Goal: Task Accomplishment & Management: Use online tool/utility

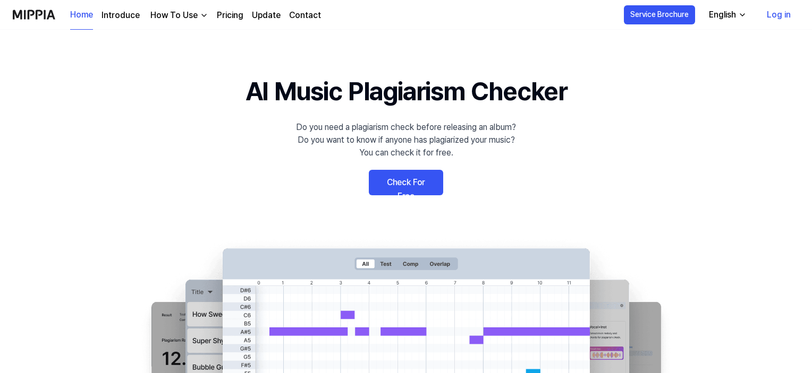
click at [415, 189] on link "Check For Free" at bounding box center [406, 182] width 74 height 25
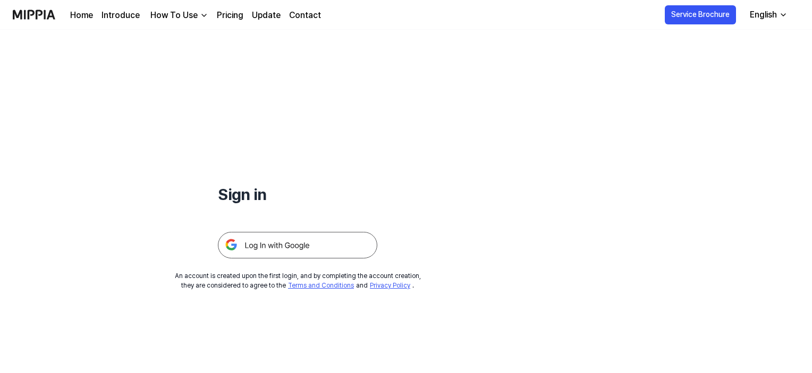
click at [263, 250] on img at bounding box center [297, 245] width 159 height 27
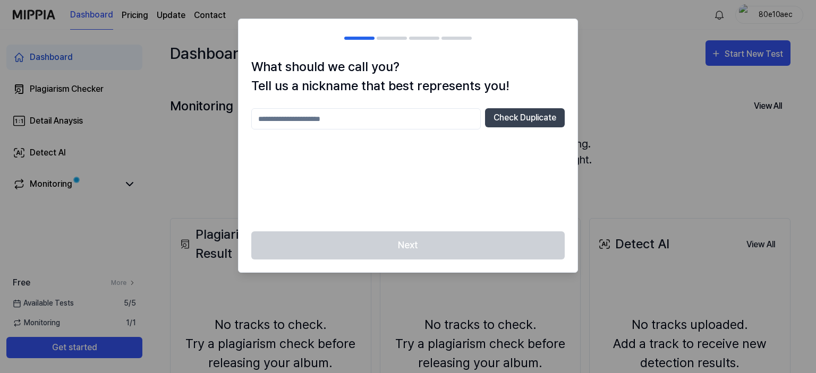
click at [439, 119] on input "text" at bounding box center [365, 118] width 229 height 21
type input "*"
type input "****"
click at [522, 110] on button "Check Duplicate" at bounding box center [525, 117] width 80 height 19
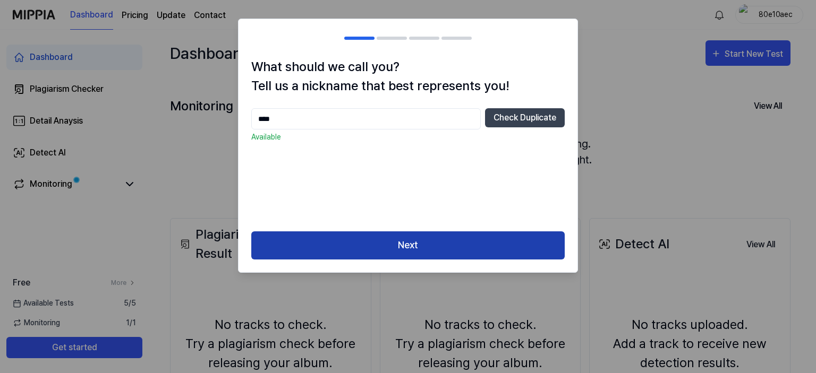
click at [337, 251] on button "Next" at bounding box center [407, 246] width 313 height 28
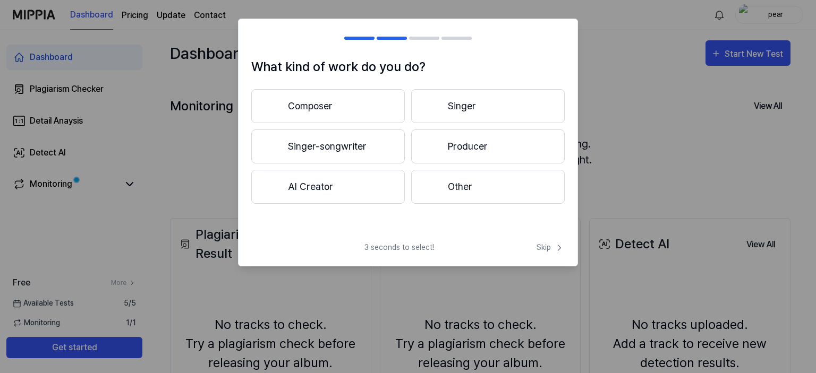
click at [458, 136] on button "Producer" at bounding box center [488, 147] width 154 height 34
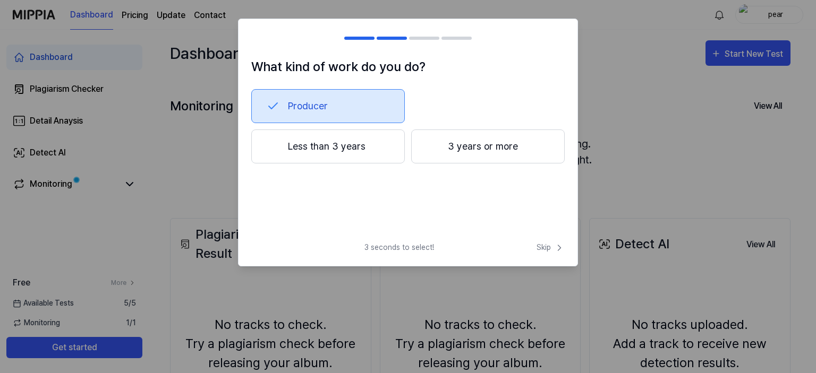
click at [402, 246] on span "3 seconds to select!" at bounding box center [399, 247] width 70 height 11
click at [545, 242] on div "What kind of work do you do? Producer Less than 3 years 3 years or more 3 secon…" at bounding box center [408, 143] width 340 height 248
click at [547, 248] on span "Skip" at bounding box center [551, 247] width 28 height 11
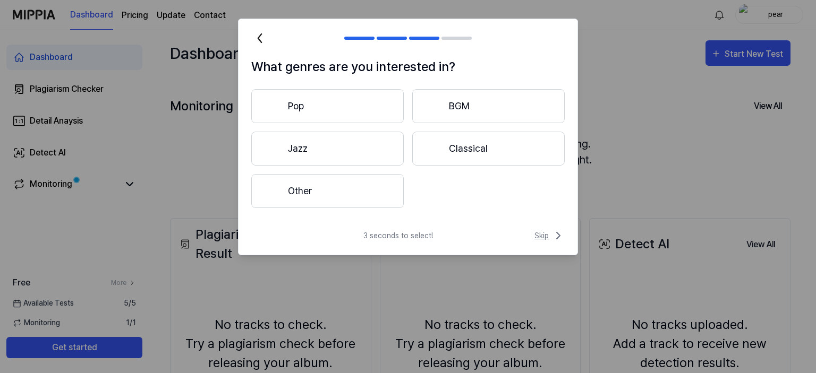
click at [545, 239] on span "Skip" at bounding box center [549, 235] width 30 height 13
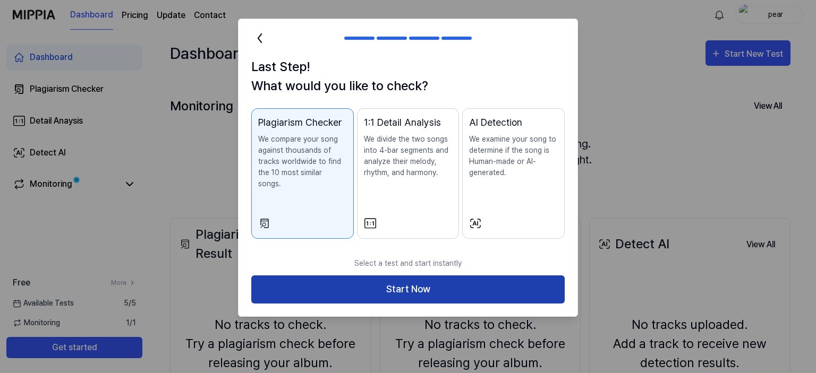
click at [397, 284] on button "Start Now" at bounding box center [407, 290] width 313 height 28
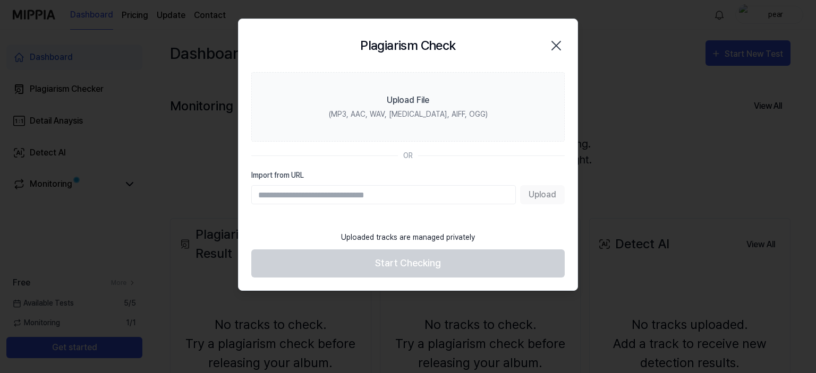
click at [548, 191] on div "Upload" at bounding box center [407, 194] width 313 height 19
click at [462, 202] on input "Import from URL" at bounding box center [383, 194] width 265 height 19
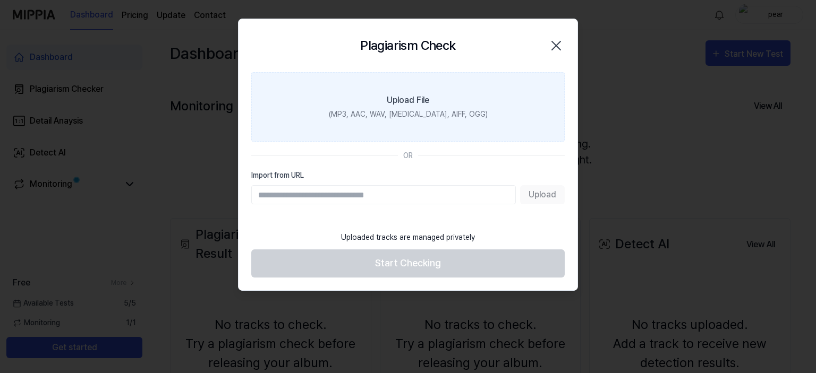
click at [438, 127] on label "Upload File (MP3, AAC, WAV, [MEDICAL_DATA], AIFF, OGG)" at bounding box center [407, 107] width 313 height 70
click at [0, 0] on input "Upload File (MP3, AAC, WAV, [MEDICAL_DATA], AIFF, OGG)" at bounding box center [0, 0] width 0 height 0
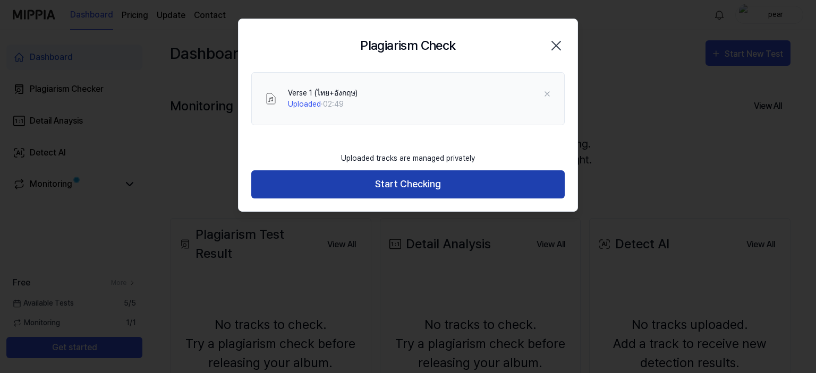
click at [429, 186] on button "Start Checking" at bounding box center [407, 185] width 313 height 28
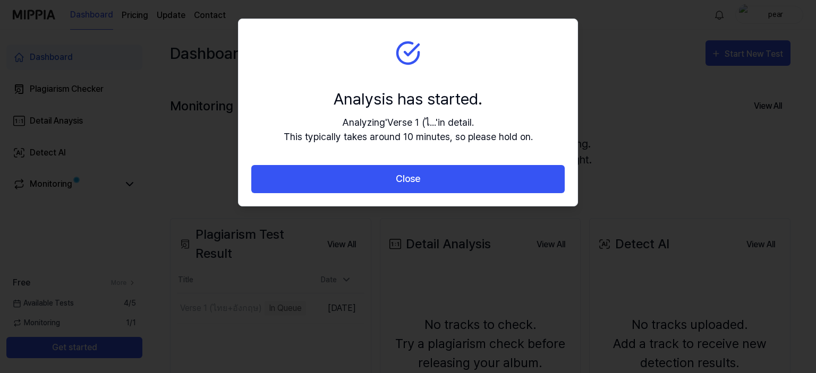
click at [429, 186] on button "Close" at bounding box center [407, 179] width 313 height 28
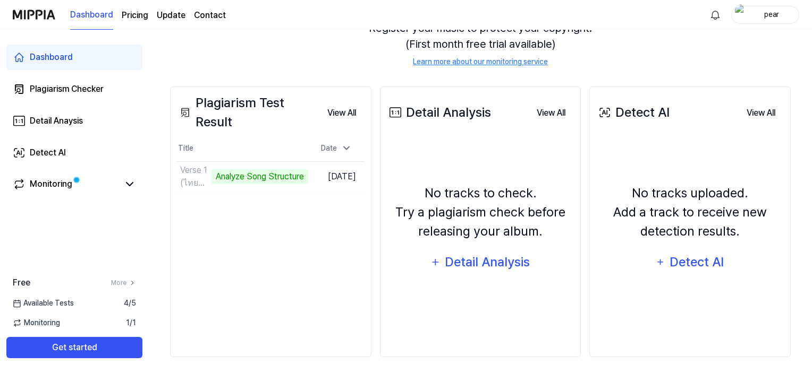
scroll to position [136, 0]
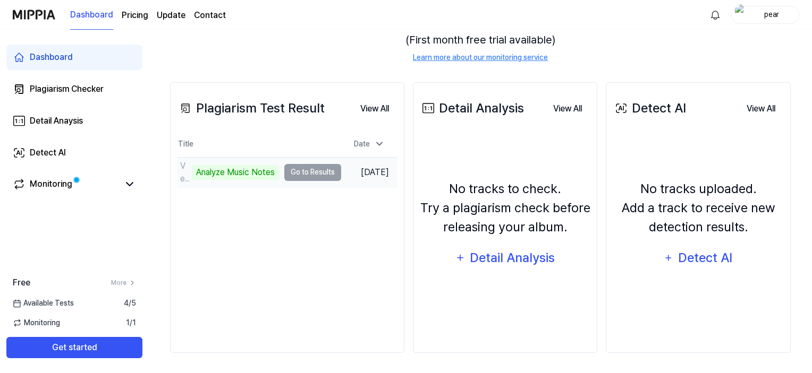
click at [268, 167] on div "Analyze Music Notes" at bounding box center [235, 172] width 87 height 15
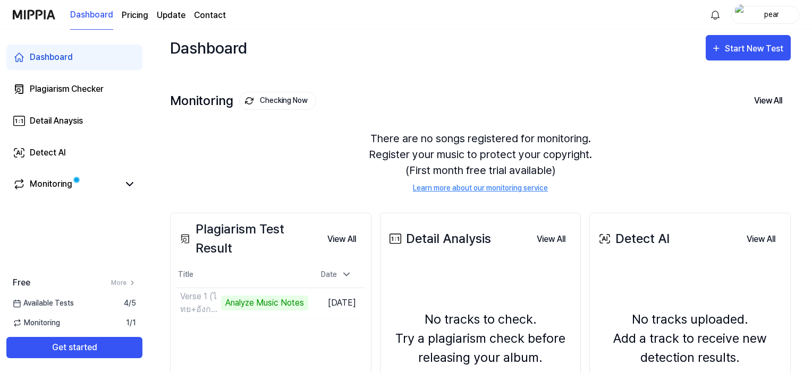
scroll to position [0, 0]
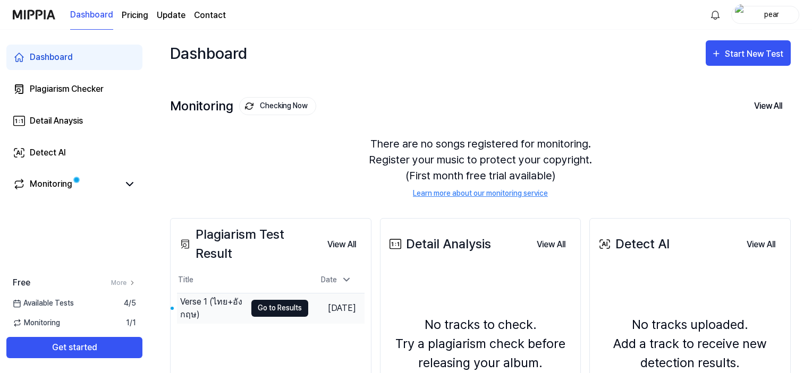
click at [271, 307] on button "Go to Results" at bounding box center [279, 308] width 57 height 17
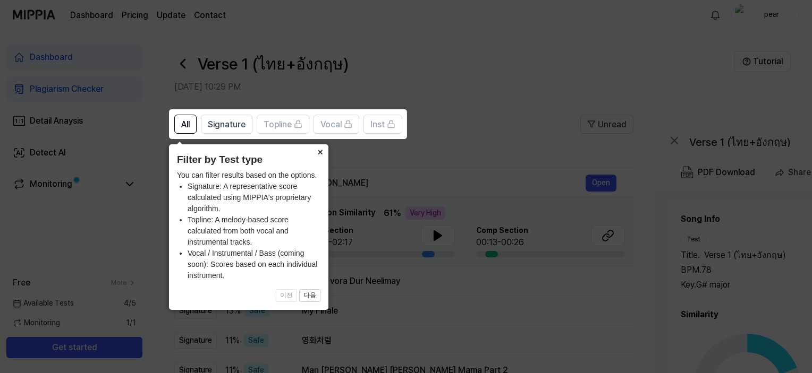
click at [325, 155] on button "×" at bounding box center [319, 151] width 17 height 15
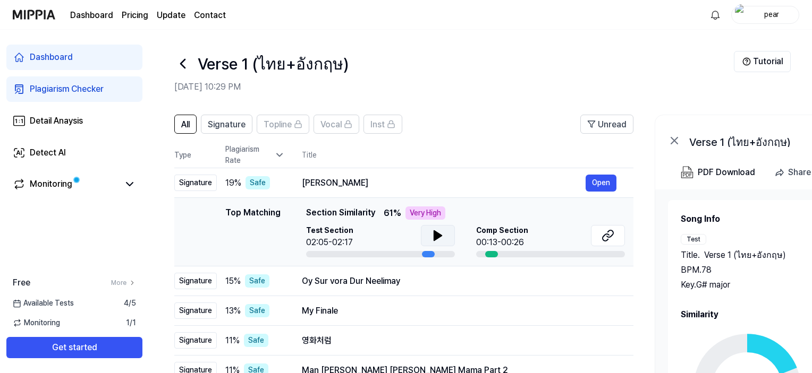
click at [436, 237] on icon at bounding box center [437, 236] width 7 height 10
click at [436, 237] on icon at bounding box center [436, 236] width 2 height 8
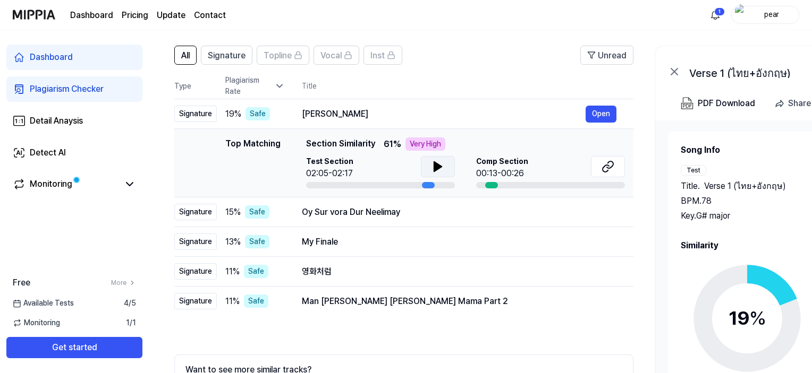
scroll to position [71, 0]
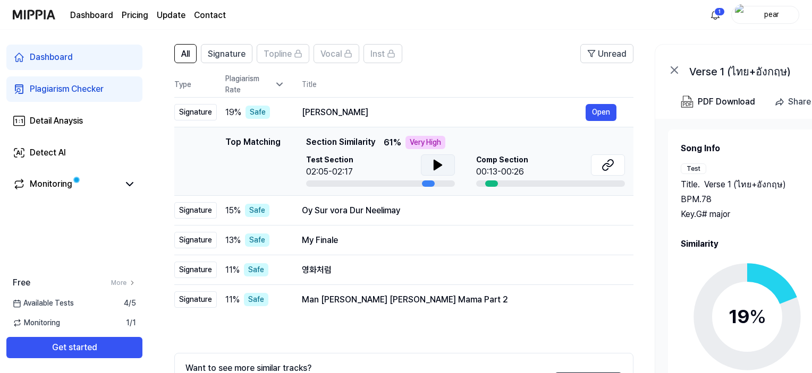
click at [432, 159] on icon at bounding box center [437, 165] width 13 height 13
click at [208, 175] on div "Top Matching Top Matching Section Similarity 61 % Very High Test Section 02:17/…" at bounding box center [404, 161] width 442 height 51
click at [311, 114] on div "Dassey Bina" at bounding box center [444, 112] width 284 height 13
click at [205, 112] on div "Signature" at bounding box center [195, 112] width 42 height 16
click at [231, 139] on div "Top Matching" at bounding box center [252, 161] width 55 height 51
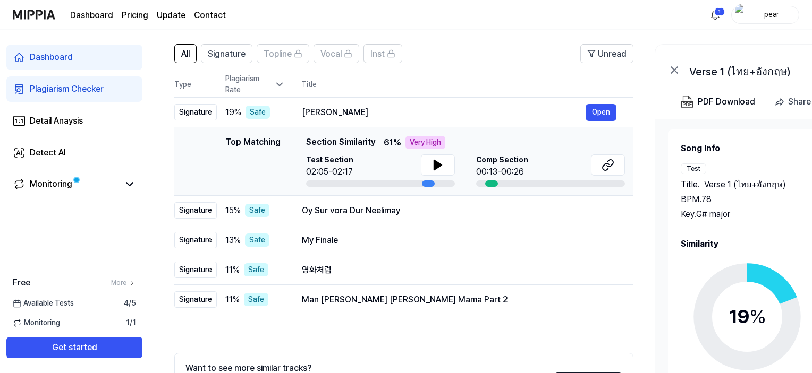
click at [231, 139] on div "Top Matching" at bounding box center [252, 161] width 55 height 51
click at [425, 163] on button at bounding box center [438, 165] width 34 height 21
click at [607, 212] on button "Open" at bounding box center [600, 210] width 31 height 17
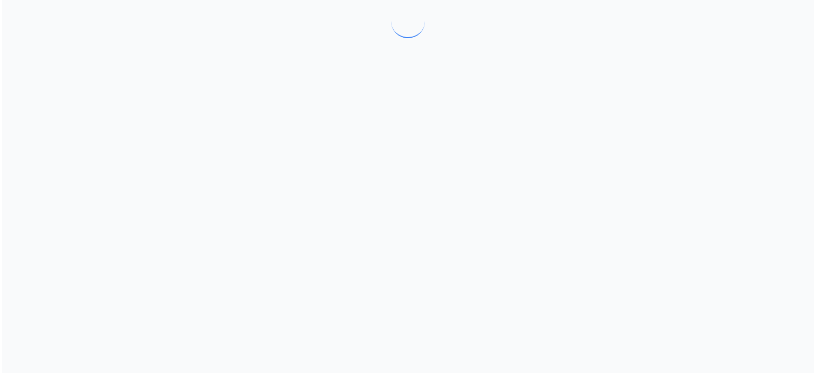
scroll to position [0, 0]
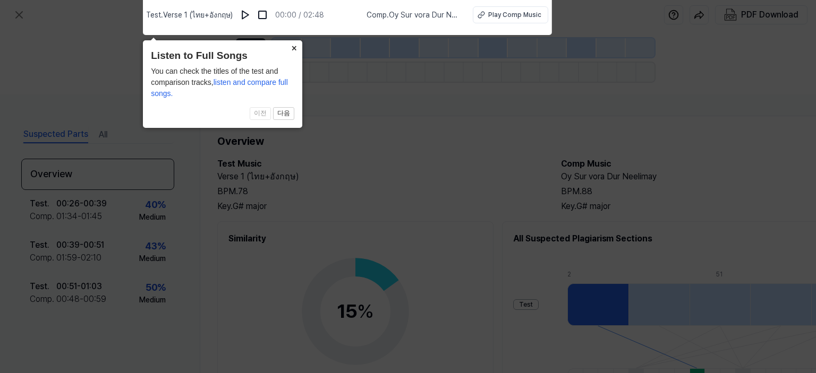
click at [294, 47] on button "×" at bounding box center [293, 47] width 17 height 15
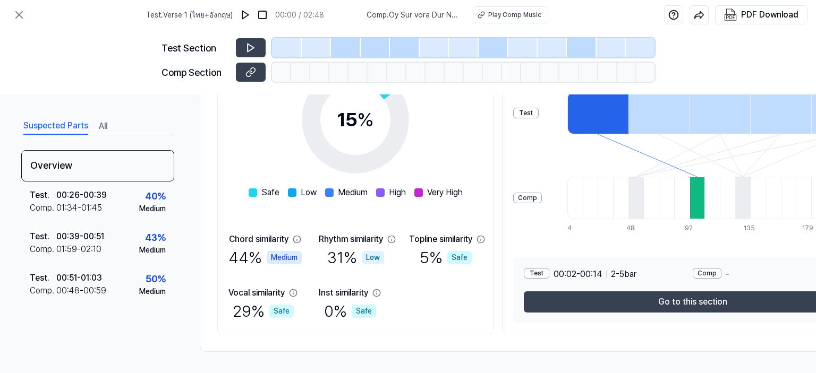
scroll to position [195, 0]
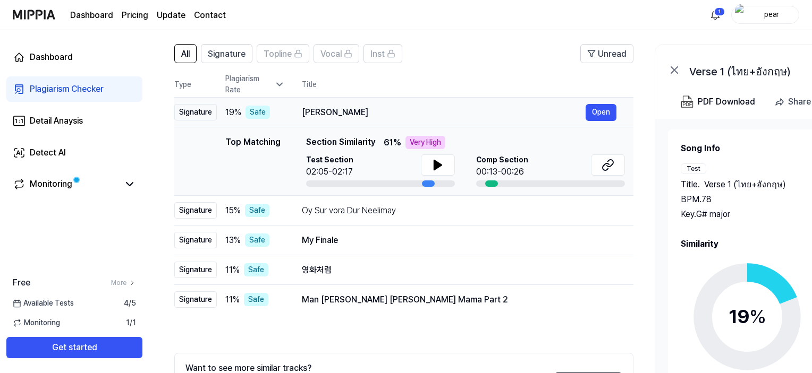
click at [329, 108] on div "Dassey Bina" at bounding box center [444, 112] width 284 height 13
click at [611, 168] on icon at bounding box center [607, 165] width 13 height 13
click at [613, 166] on icon at bounding box center [607, 165] width 13 height 13
click at [609, 165] on icon at bounding box center [607, 165] width 13 height 13
click at [423, 163] on button at bounding box center [438, 165] width 34 height 21
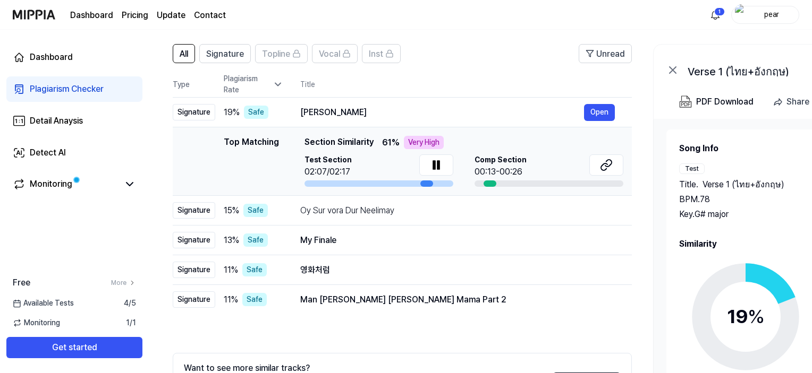
scroll to position [0, 0]
drag, startPoint x: 429, startPoint y: 184, endPoint x: 475, endPoint y: 176, distance: 46.8
click at [475, 176] on div "Test Section 02:07/02:17 Comp Section 00:13-00:26" at bounding box center [465, 171] width 319 height 32
click at [450, 162] on button at bounding box center [438, 165] width 34 height 21
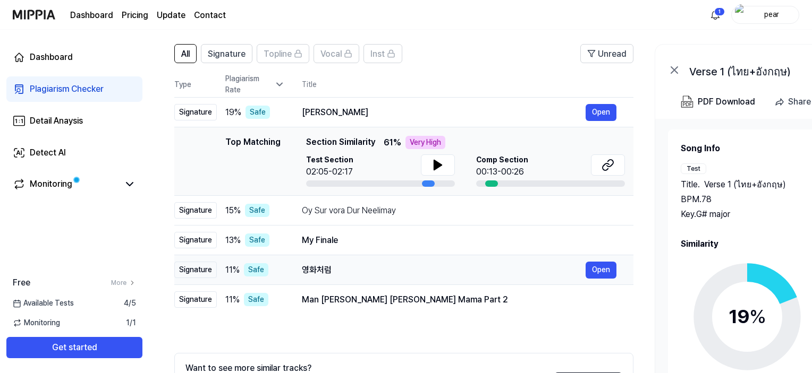
click at [295, 267] on td "영화처럼 Open" at bounding box center [459, 271] width 348 height 30
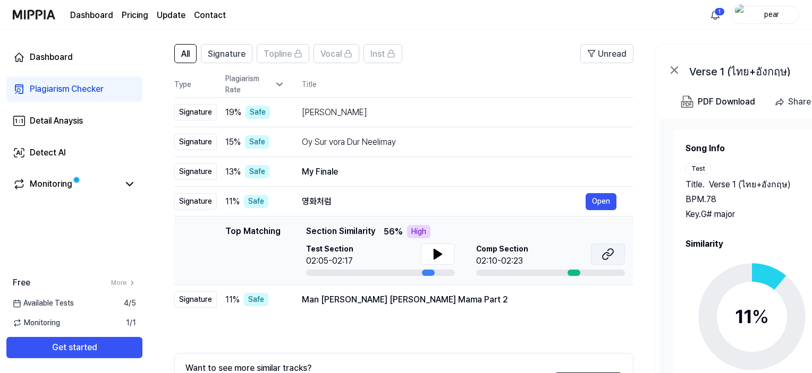
click at [600, 261] on button at bounding box center [608, 254] width 34 height 21
click at [607, 171] on button "Open" at bounding box center [600, 172] width 31 height 17
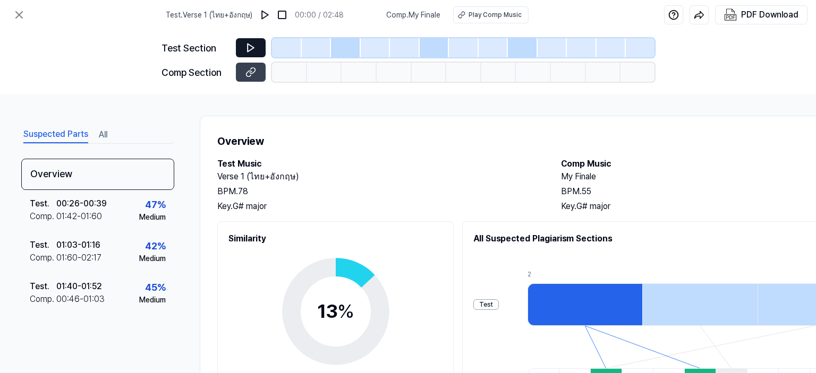
click at [253, 49] on icon at bounding box center [250, 47] width 11 height 11
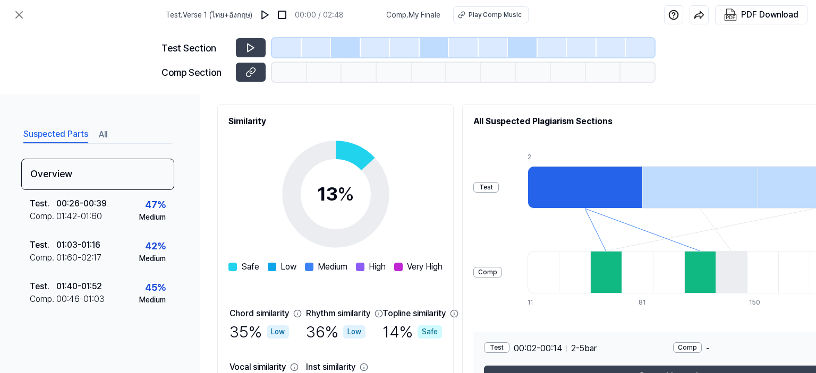
scroll to position [141, 0]
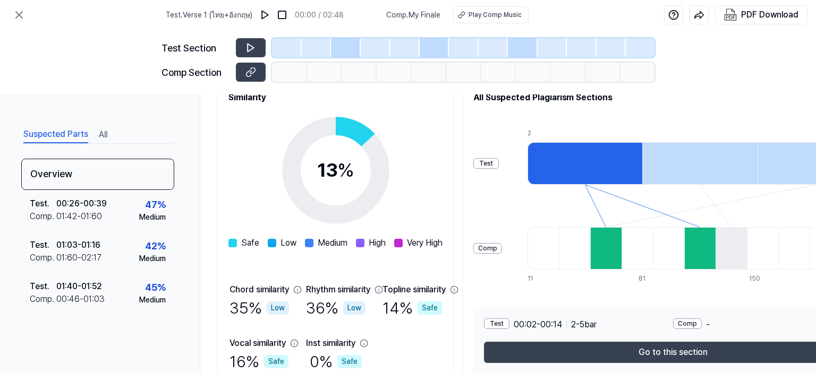
click at [640, 169] on div at bounding box center [585, 163] width 115 height 42
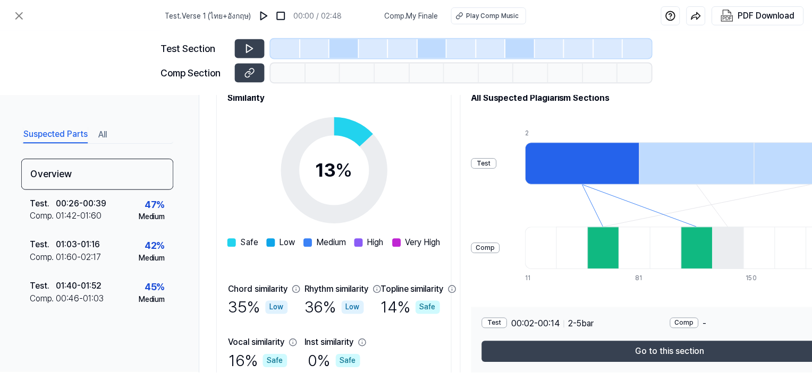
scroll to position [71, 0]
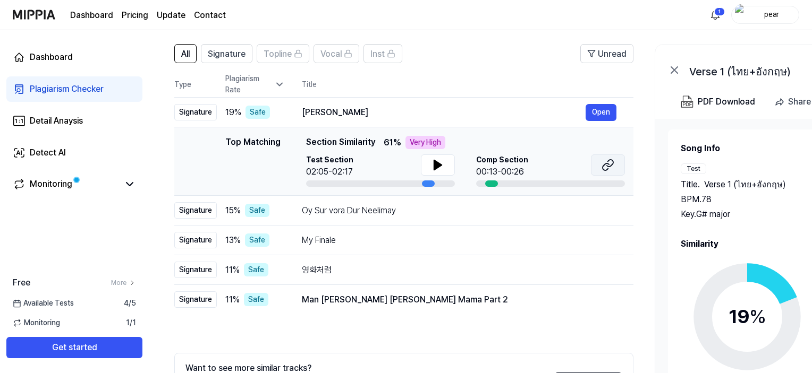
click at [612, 167] on icon at bounding box center [607, 165] width 13 height 13
click at [438, 169] on icon at bounding box center [437, 165] width 13 height 13
click at [437, 143] on div "Very High" at bounding box center [425, 142] width 40 height 13
click at [322, 150] on div "Top Matching Section Similarity 61 % Very High Test Section 02:06/02:17 Comp Se…" at bounding box center [465, 161] width 319 height 51
click at [512, 308] on div "Man Lagin Kari Dyana Mama Part 2 Open" at bounding box center [459, 300] width 314 height 17
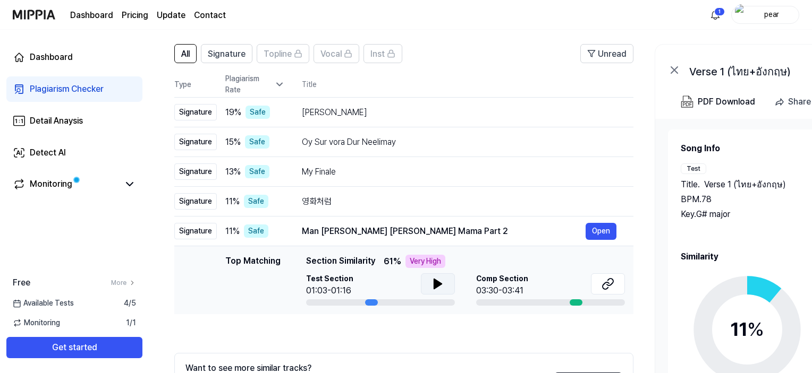
click at [446, 277] on button at bounding box center [438, 284] width 34 height 21
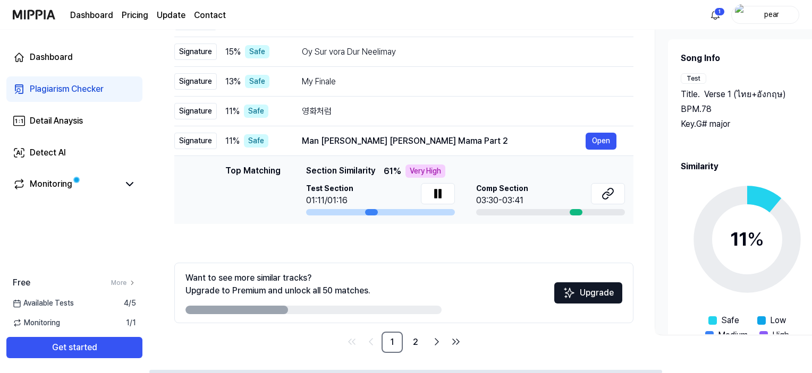
scroll to position [161, 0]
click at [437, 191] on icon at bounding box center [437, 193] width 13 height 13
click at [615, 191] on button at bounding box center [608, 193] width 34 height 21
click at [440, 198] on icon at bounding box center [437, 193] width 13 height 13
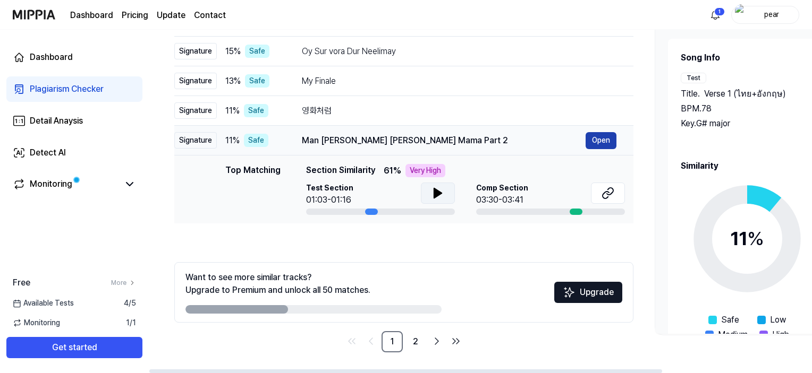
click at [612, 144] on button "Open" at bounding box center [600, 140] width 31 height 17
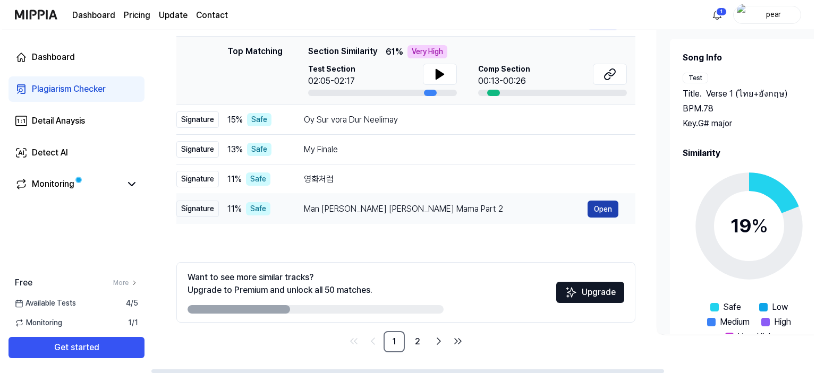
scroll to position [0, 0]
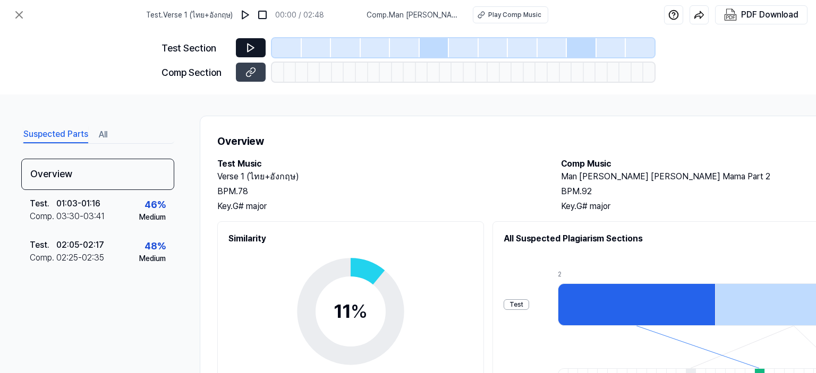
click at [248, 52] on icon at bounding box center [251, 48] width 6 height 8
click at [248, 12] on img at bounding box center [245, 15] width 11 height 11
click at [248, 12] on img at bounding box center [246, 15] width 11 height 11
click at [252, 53] on icon at bounding box center [250, 47] width 11 height 11
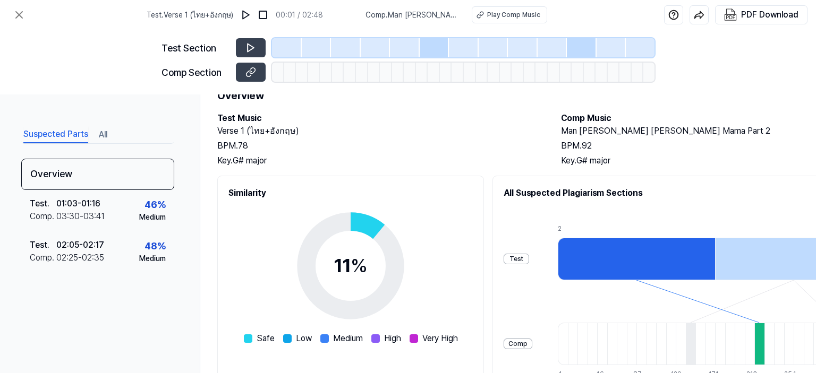
scroll to position [195, 0]
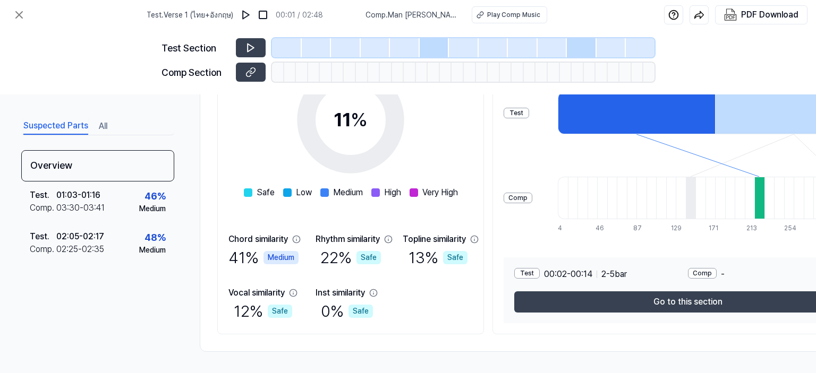
click at [529, 108] on div "Test" at bounding box center [516, 113] width 25 height 11
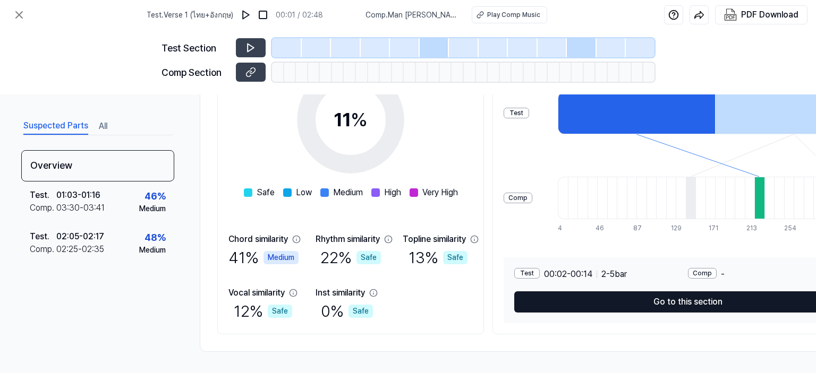
click at [685, 305] on button "Go to this section" at bounding box center [687, 302] width 347 height 21
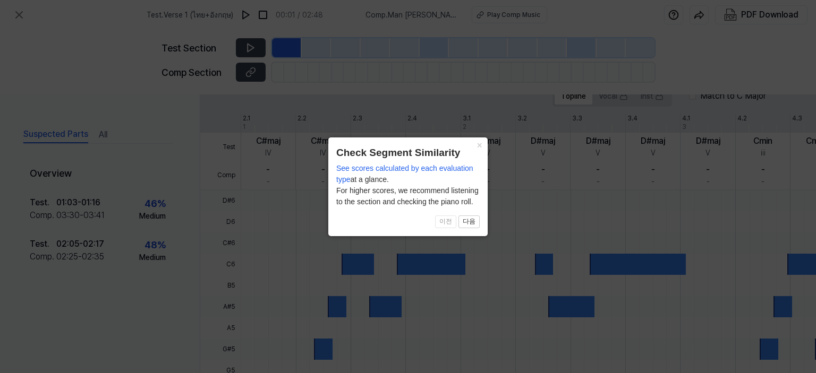
scroll to position [334, 0]
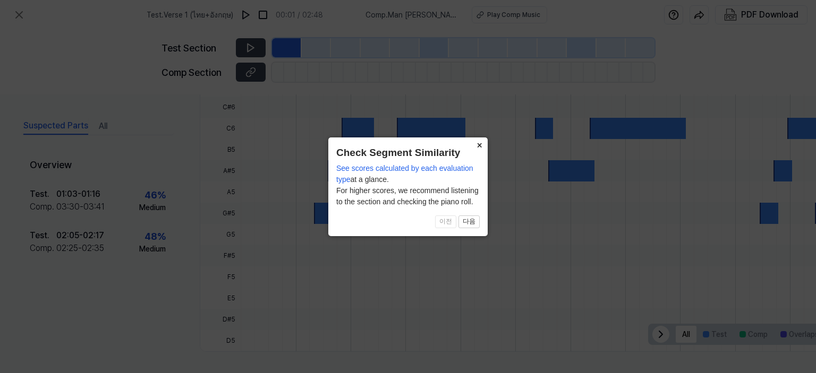
click at [477, 146] on button "×" at bounding box center [479, 145] width 17 height 15
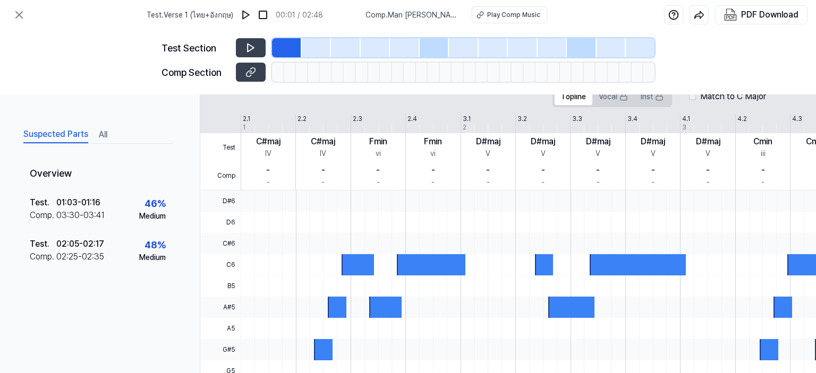
scroll to position [193, 0]
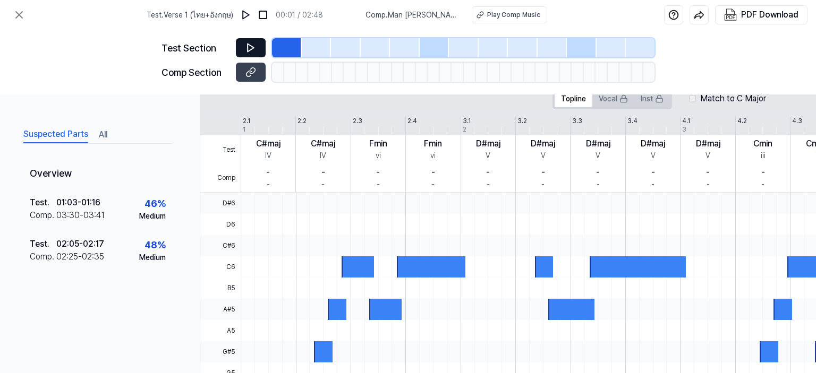
click at [261, 41] on button at bounding box center [251, 47] width 30 height 19
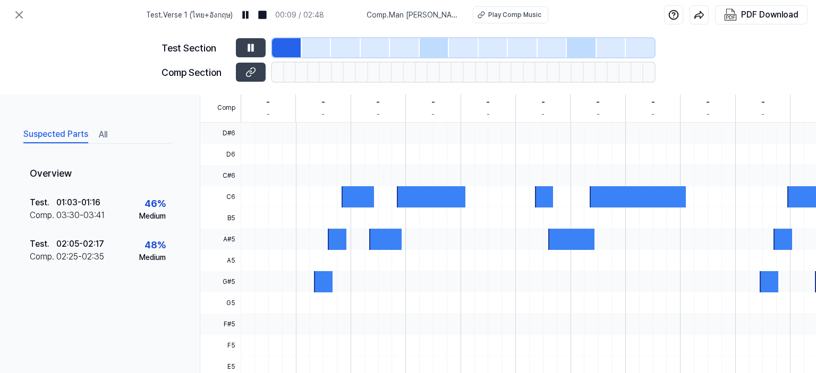
scroll to position [263, 0]
click at [331, 232] on div at bounding box center [337, 238] width 19 height 21
click at [310, 49] on div at bounding box center [317, 47] width 30 height 19
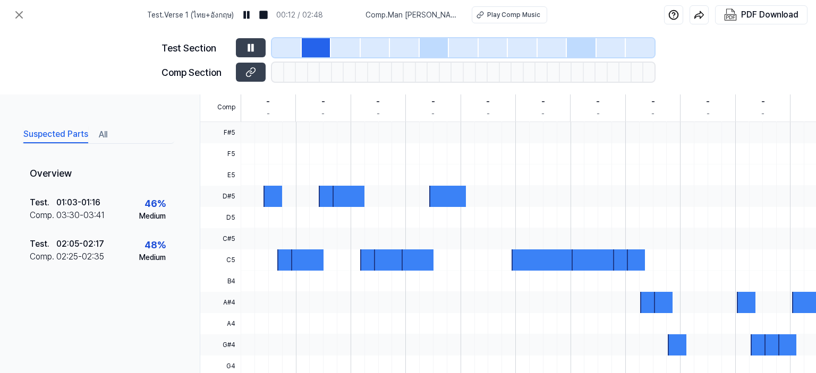
click at [295, 46] on div at bounding box center [287, 47] width 30 height 19
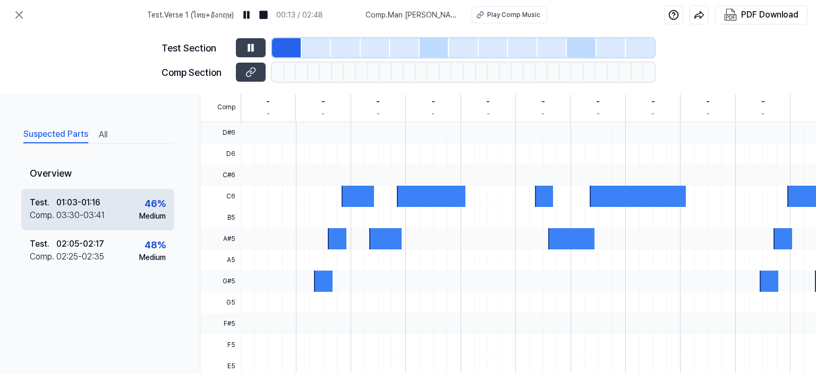
click at [90, 222] on div "Test . 01:03 - 01:16 Comp . 03:30 - 03:41 46 % Medium" at bounding box center [97, 209] width 153 height 41
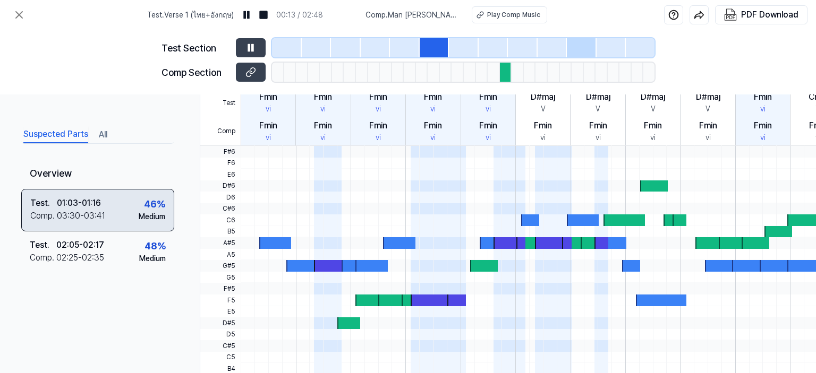
scroll to position [287, 0]
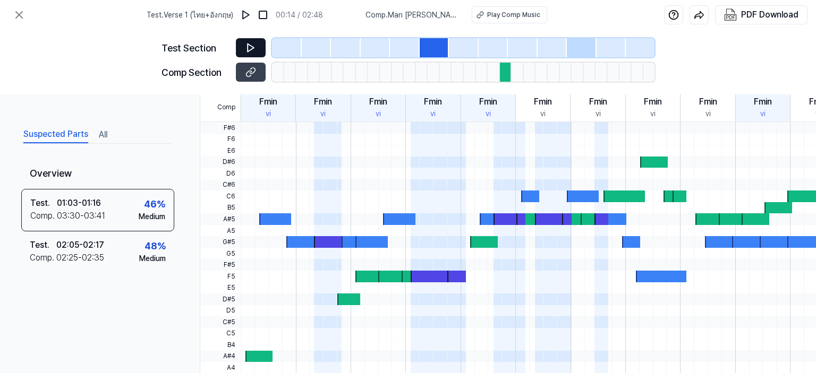
click at [249, 49] on icon at bounding box center [250, 47] width 11 height 11
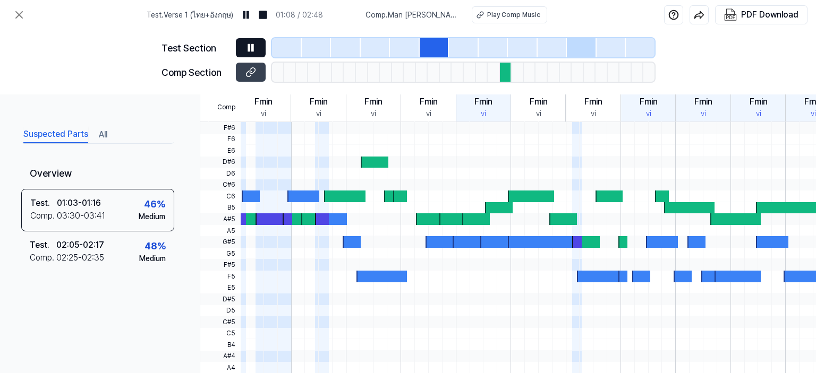
scroll to position [0, 280]
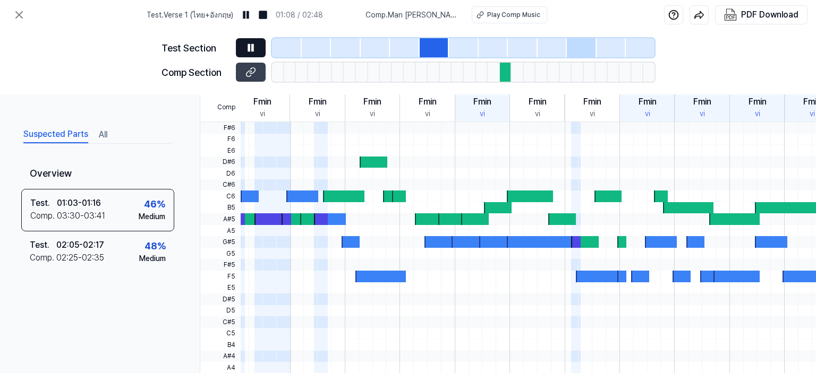
drag, startPoint x: 673, startPoint y: 325, endPoint x: 346, endPoint y: 326, distance: 326.2
click at [346, 326] on div at bounding box center [399, 323] width 878 height 12
drag, startPoint x: 637, startPoint y: 322, endPoint x: 422, endPoint y: 325, distance: 215.2
click at [422, 325] on div at bounding box center [399, 323] width 878 height 12
drag, startPoint x: 657, startPoint y: 317, endPoint x: 474, endPoint y: 334, distance: 183.0
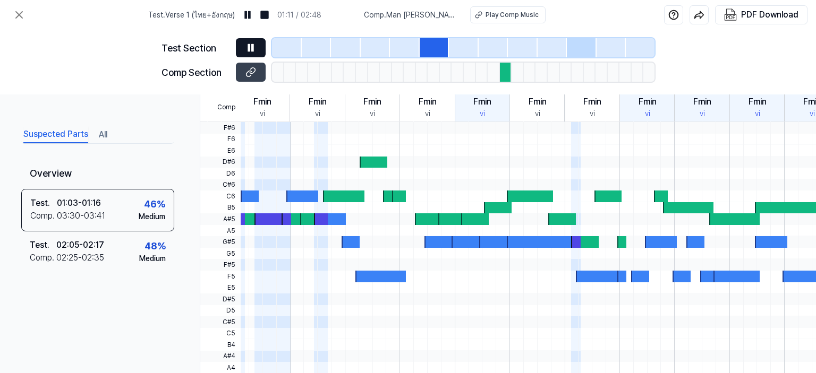
click at [474, 122] on div at bounding box center [399, 122] width 878 height 0
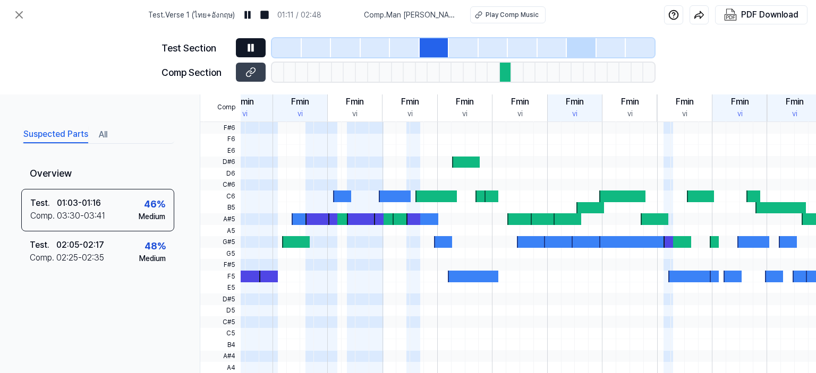
scroll to position [0, 0]
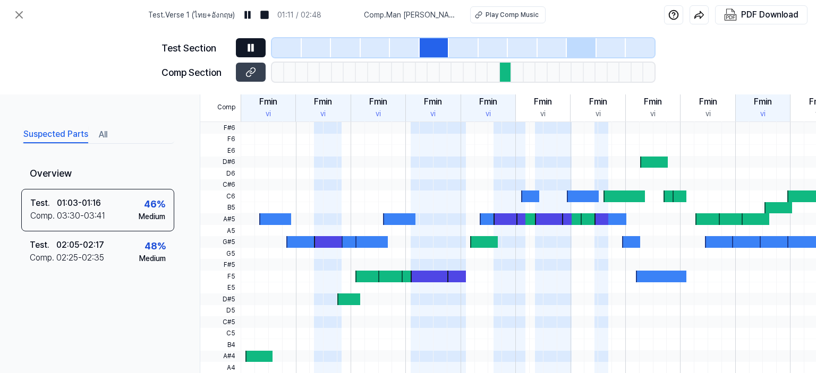
drag, startPoint x: 642, startPoint y: 303, endPoint x: 815, endPoint y: 275, distance: 175.5
click at [811, 275] on div "Suspected Parts All Overview Test . 01:03 - 01:16 Comp . 03:30 - 03:41 46 % Med…" at bounding box center [408, 234] width 816 height 279
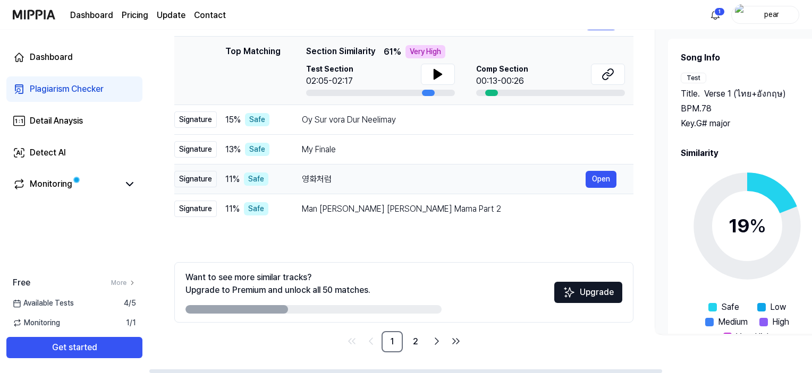
scroll to position [20, 0]
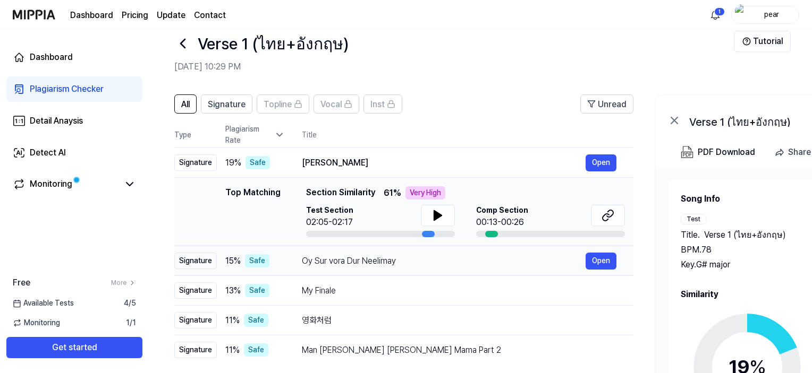
click at [183, 261] on div "Signature" at bounding box center [195, 261] width 42 height 16
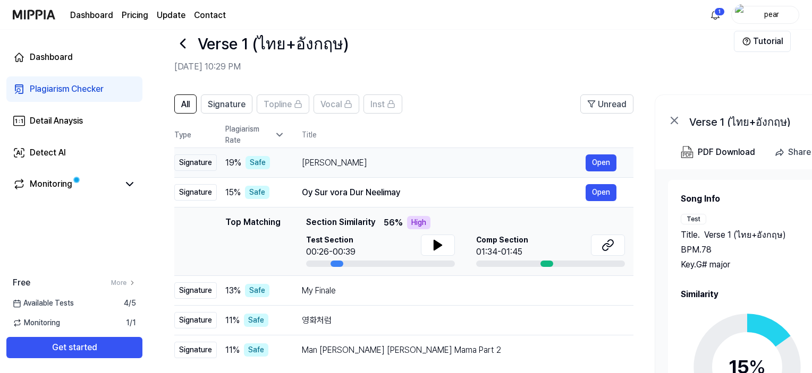
click at [198, 167] on div "Signature" at bounding box center [195, 163] width 42 height 16
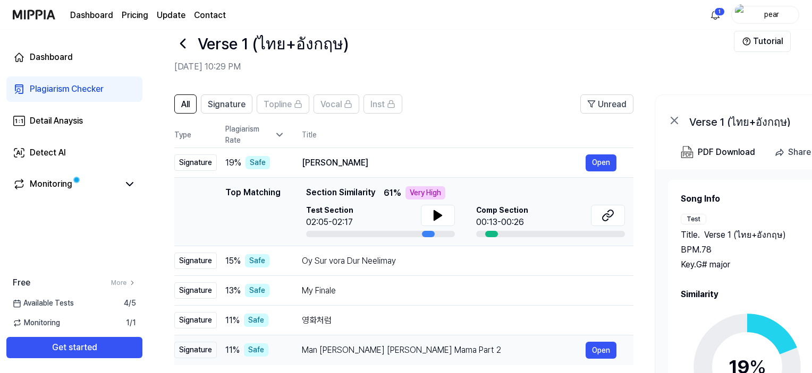
click at [197, 359] on td "Signature" at bounding box center [195, 351] width 42 height 30
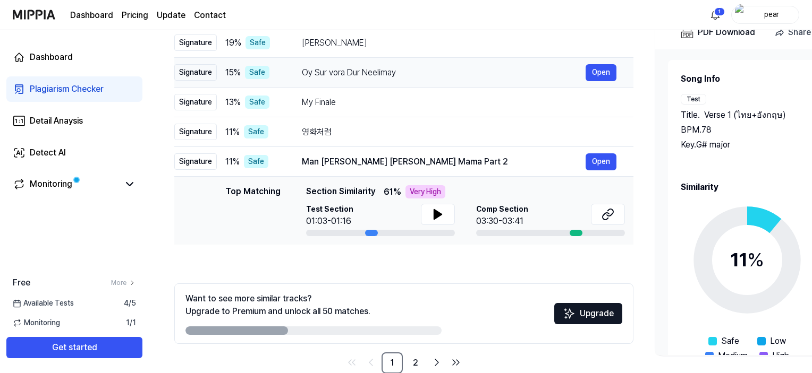
scroll to position [141, 0]
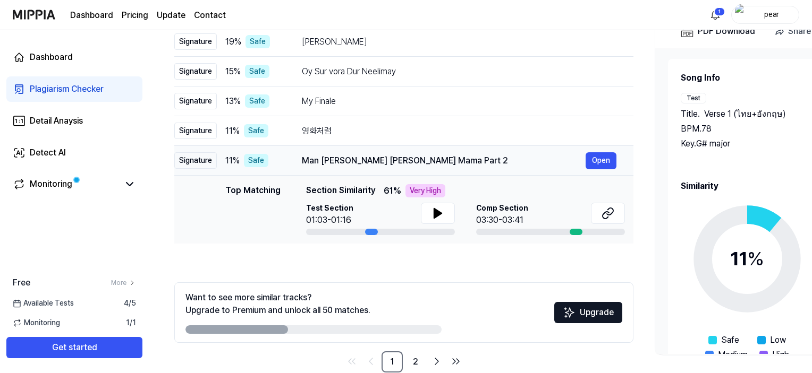
click at [201, 163] on div "Signature" at bounding box center [195, 160] width 42 height 16
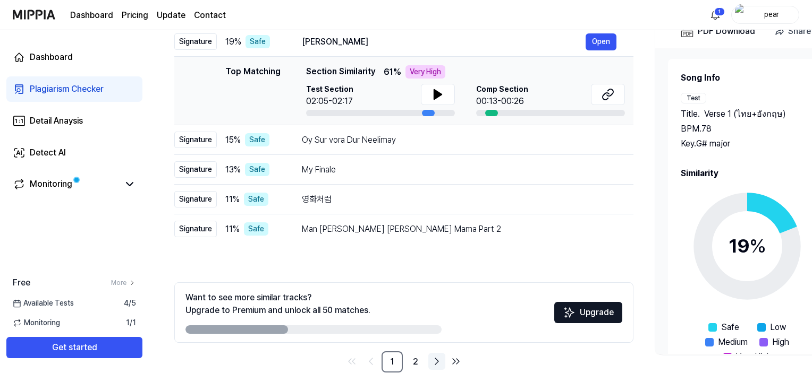
click at [432, 362] on icon "Go to next page" at bounding box center [436, 361] width 13 height 13
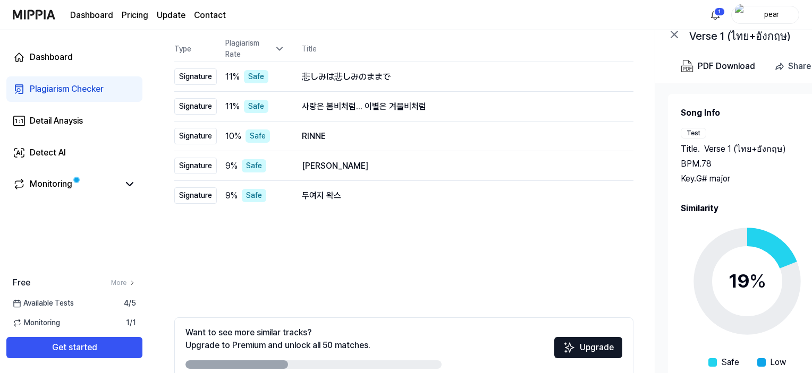
scroll to position [71, 0]
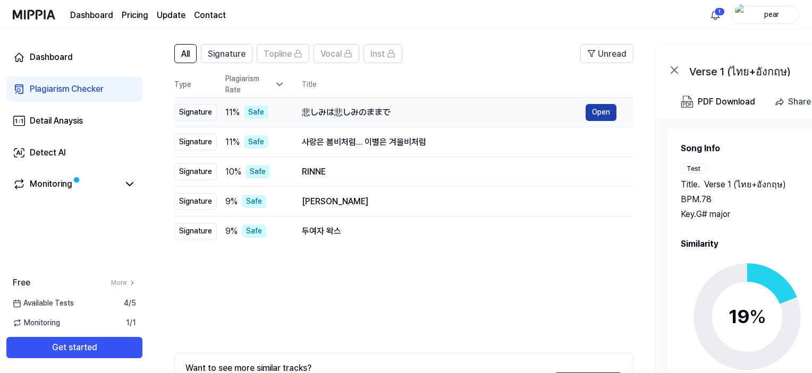
click at [593, 113] on button "Open" at bounding box center [600, 112] width 31 height 17
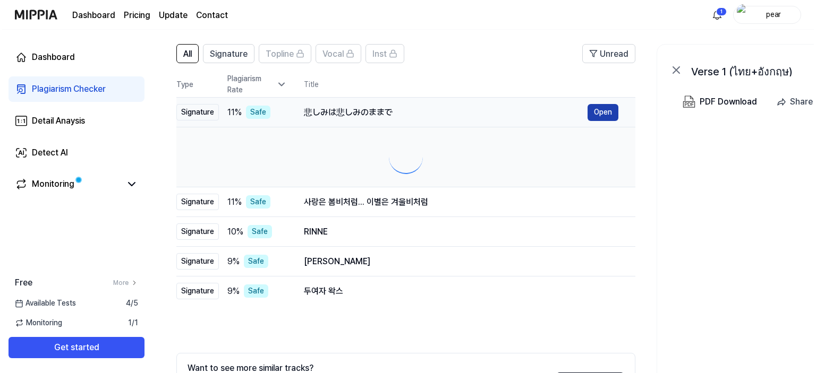
scroll to position [0, 0]
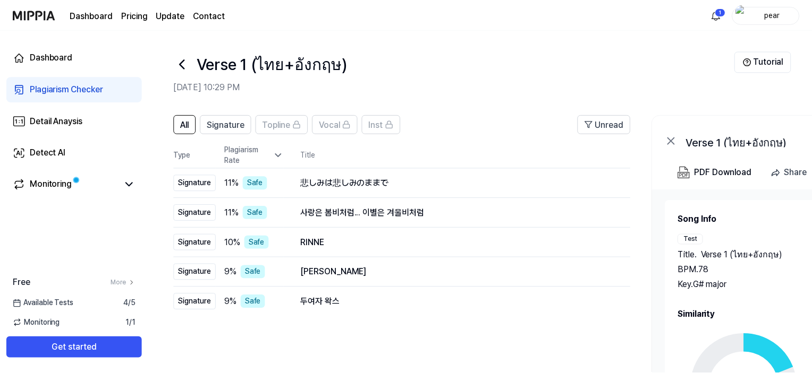
scroll to position [71, 0]
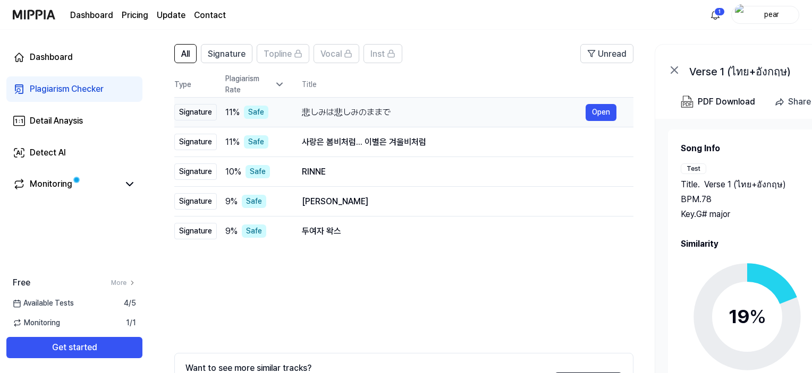
click at [443, 110] on div "悲しみは悲しみのままで" at bounding box center [444, 112] width 284 height 13
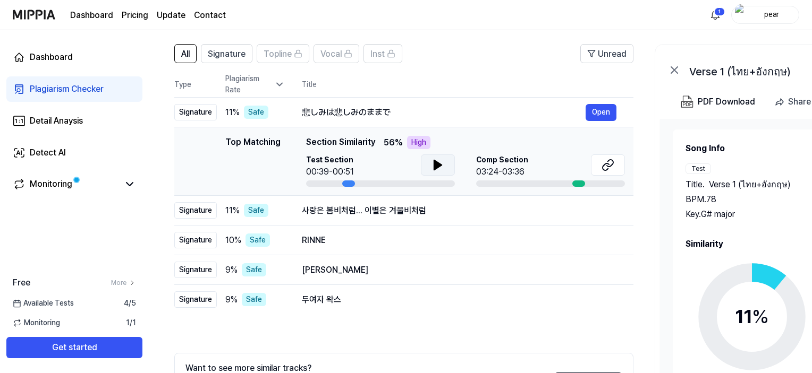
click at [428, 163] on button at bounding box center [438, 165] width 34 height 21
click at [431, 163] on icon at bounding box center [437, 165] width 13 height 13
click at [600, 167] on button at bounding box center [608, 165] width 34 height 21
click at [563, 203] on div "사랑은 봄비처럼... 이별은 겨울비처럼 Open" at bounding box center [459, 210] width 314 height 17
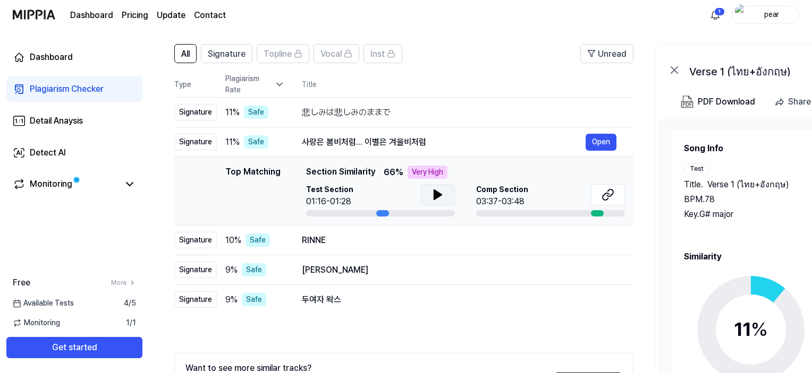
click at [434, 198] on icon at bounding box center [437, 195] width 7 height 10
click at [601, 192] on icon at bounding box center [607, 195] width 13 height 13
click at [431, 192] on icon at bounding box center [437, 195] width 13 height 13
click at [542, 180] on div "Top Matching Section Similarity 66 % Very High Test Section 01:16-01:28 Comp Se…" at bounding box center [465, 191] width 319 height 51
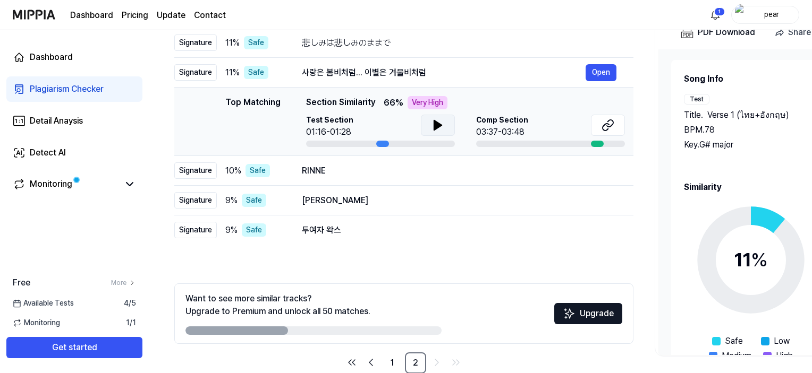
scroll to position [142, 0]
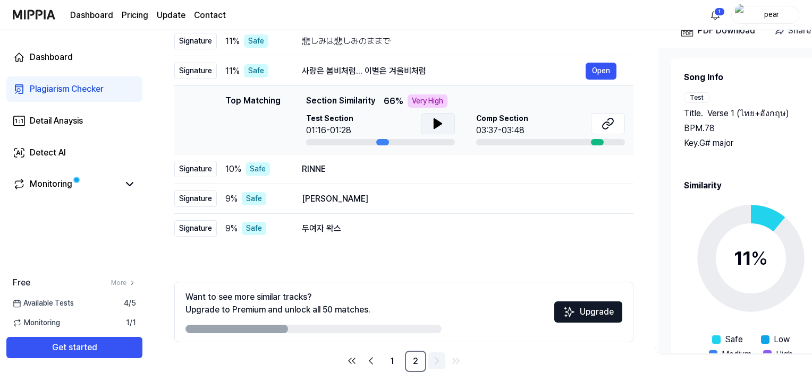
click at [432, 362] on icon "Go to next page" at bounding box center [436, 361] width 13 height 13
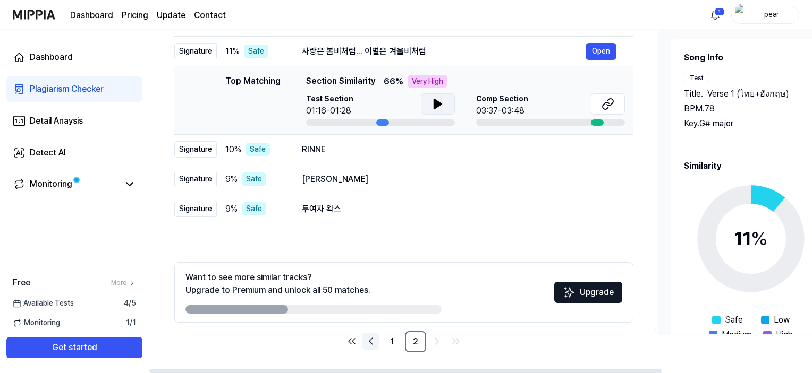
click at [376, 343] on icon "Go to previous page" at bounding box center [370, 341] width 13 height 13
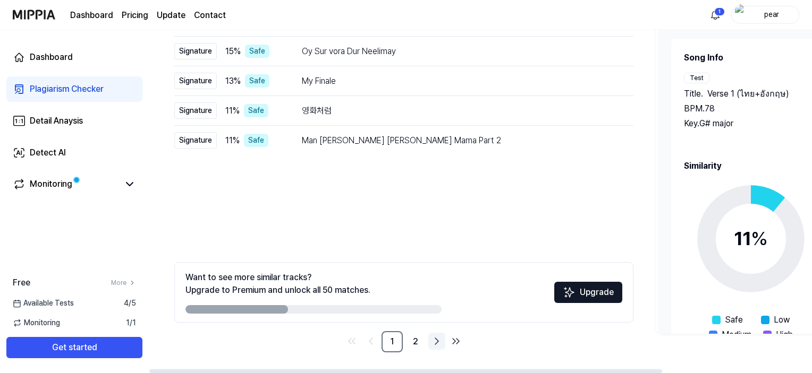
click at [433, 342] on icon "Go to next page" at bounding box center [436, 341] width 13 height 13
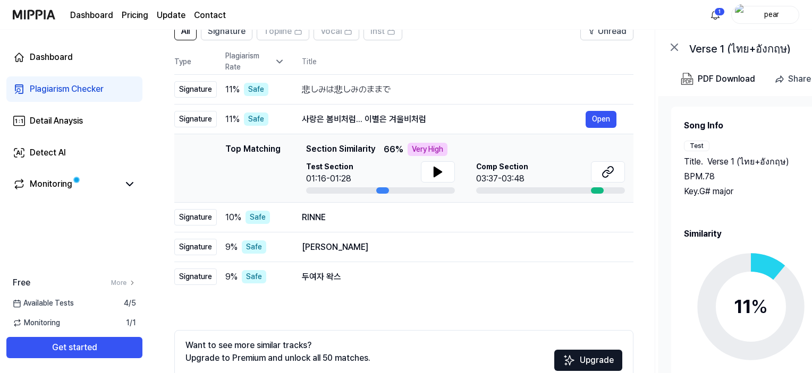
scroll to position [91, 0]
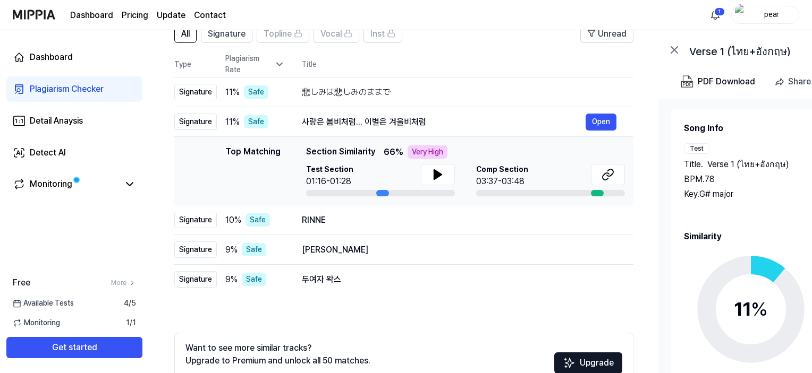
click at [210, 146] on div "Top Matching Top Matching Section Similarity 66 % Very High Test Section 01:16-…" at bounding box center [404, 171] width 442 height 51
click at [435, 116] on div "사랑은 봄비처럼... 이별은 겨울비처럼" at bounding box center [444, 122] width 284 height 13
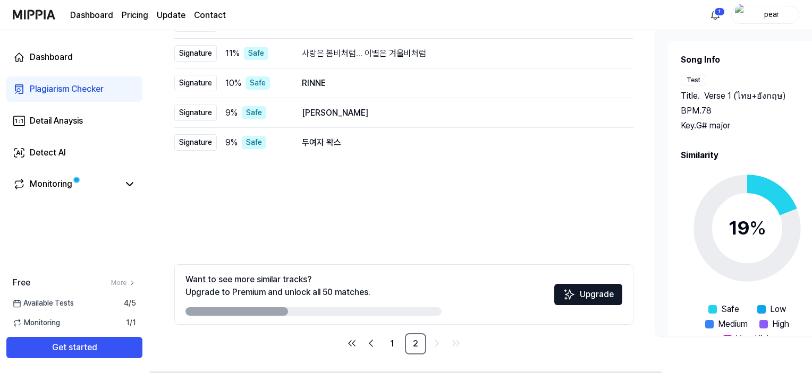
scroll to position [161, 0]
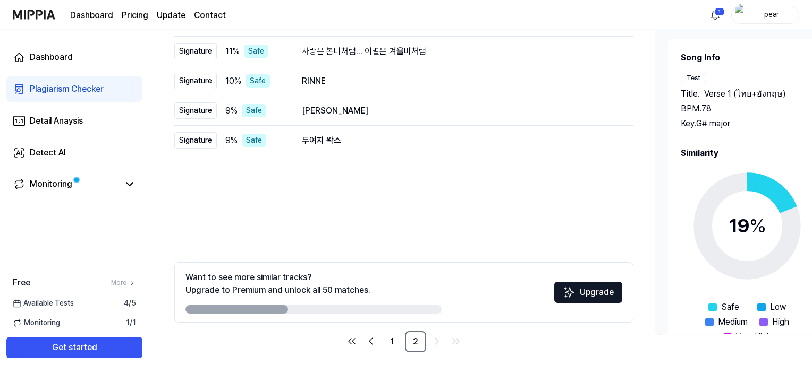
click at [56, 91] on div "Plagiarism Checker" at bounding box center [67, 89] width 74 height 13
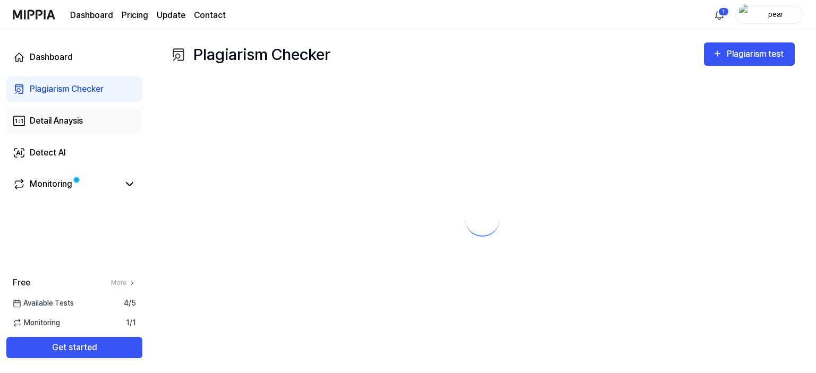
click at [77, 121] on div "Detail Anaysis" at bounding box center [56, 121] width 53 height 13
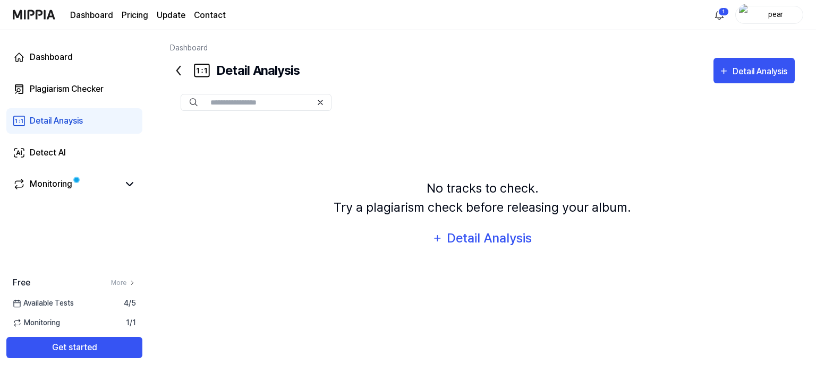
click at [77, 121] on div "Detail Anaysis" at bounding box center [56, 121] width 53 height 13
click at [30, 86] on div "Plagiarism Checker" at bounding box center [67, 89] width 74 height 13
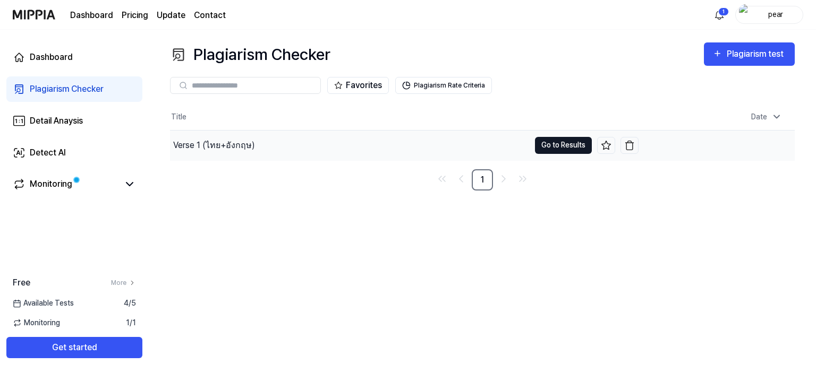
click at [553, 143] on button "Go to Results" at bounding box center [563, 145] width 57 height 17
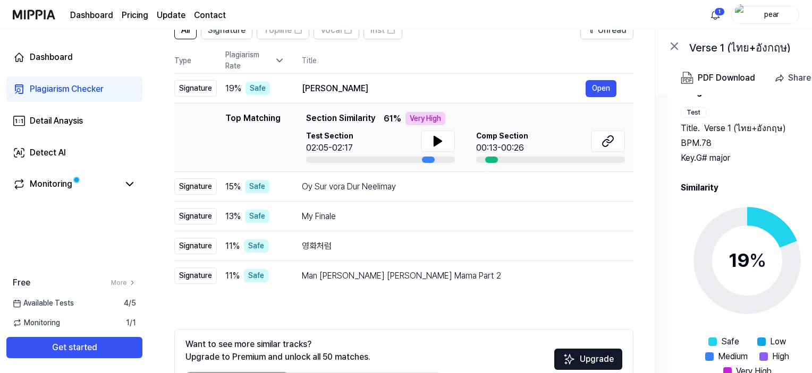
scroll to position [141, 0]
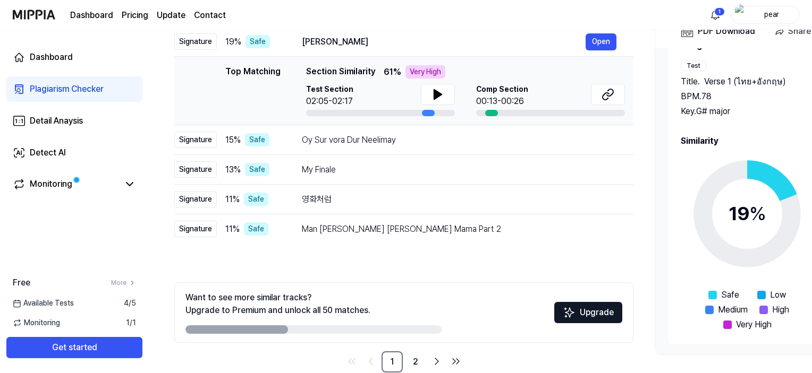
click at [766, 296] on div "Low" at bounding box center [771, 295] width 29 height 13
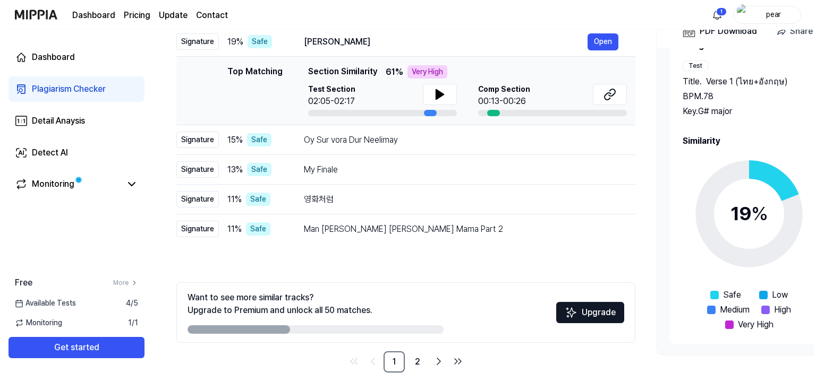
scroll to position [0, 0]
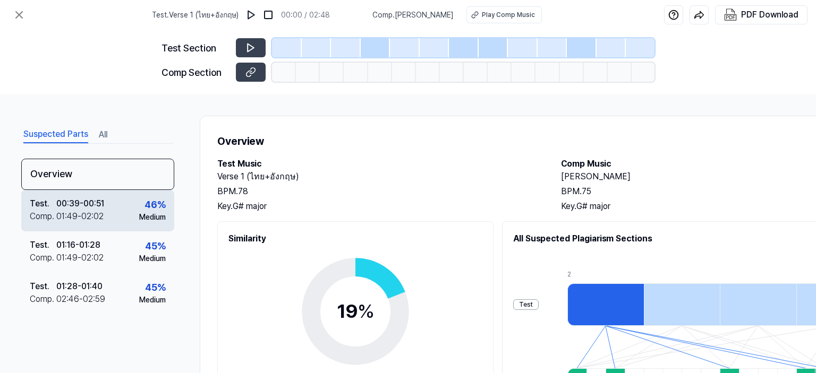
click at [96, 216] on div "01:49 - 02:02" at bounding box center [79, 216] width 47 height 13
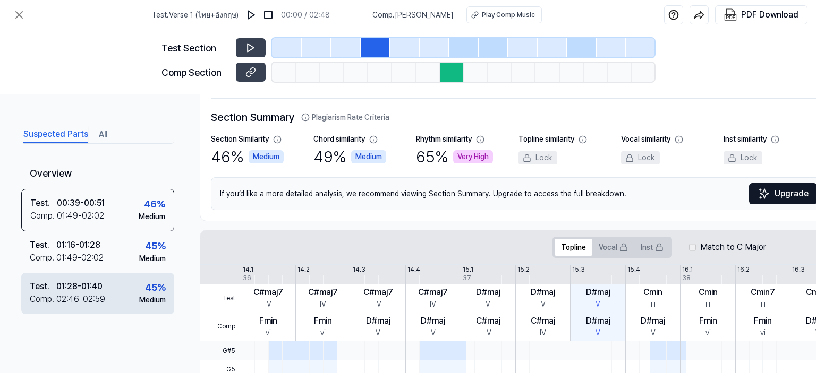
scroll to position [71, 0]
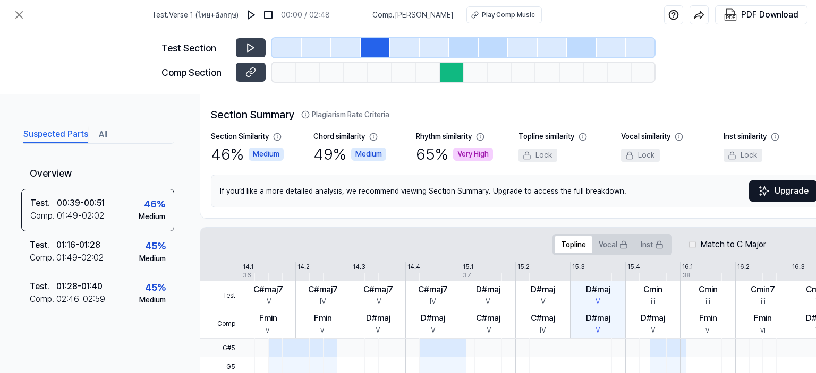
click at [443, 146] on div "65 % Very High" at bounding box center [454, 154] width 77 height 24
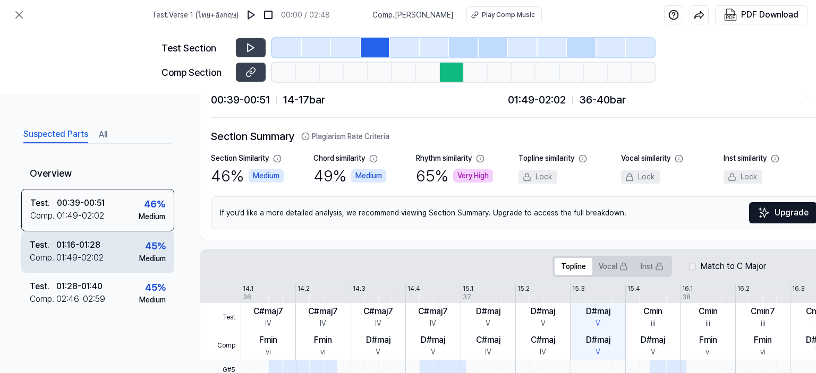
scroll to position [0, 0]
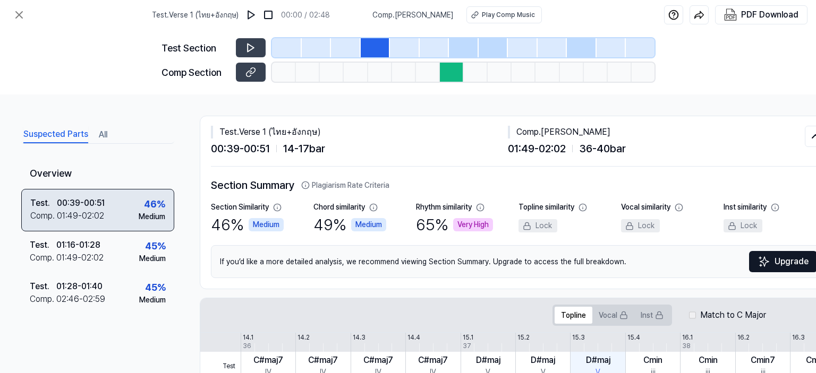
click at [83, 207] on div "00:39 - 00:51" at bounding box center [81, 203] width 48 height 13
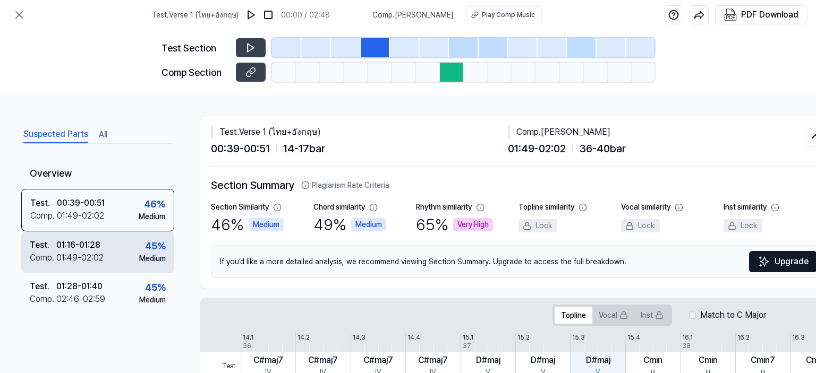
click at [139, 263] on div "Medium" at bounding box center [152, 258] width 27 height 11
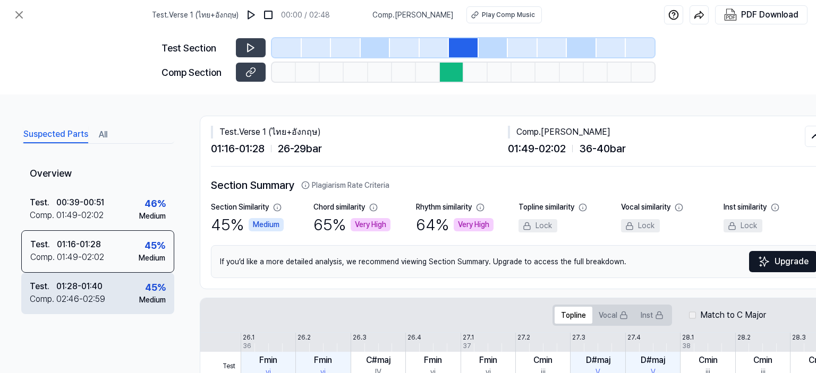
click at [118, 290] on div "Test . 01:28 - 01:40 Comp . 02:46 - 02:59 45 % Medium" at bounding box center [97, 293] width 153 height 41
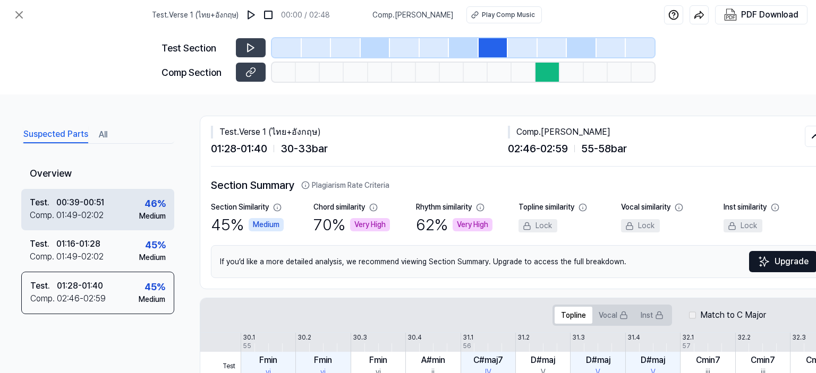
click at [123, 227] on div "Test . 00:39 - 00:51 Comp . 01:49 - 02:02 46 % Medium" at bounding box center [97, 209] width 153 height 41
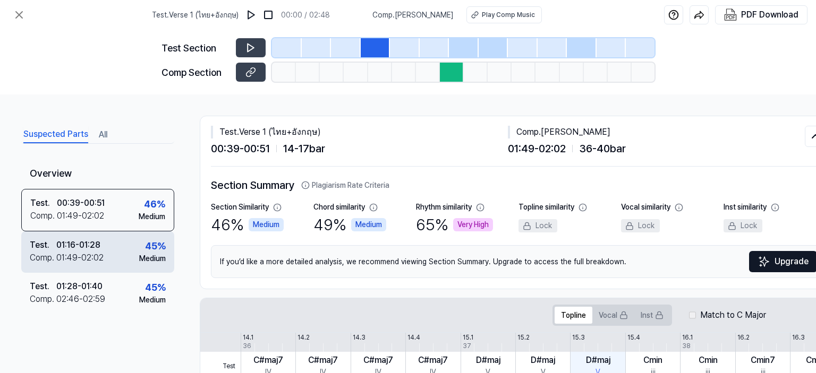
click at [129, 259] on div "Test . 01:16 - 01:28 Comp . 01:49 - 02:02 45 % Medium" at bounding box center [97, 252] width 153 height 41
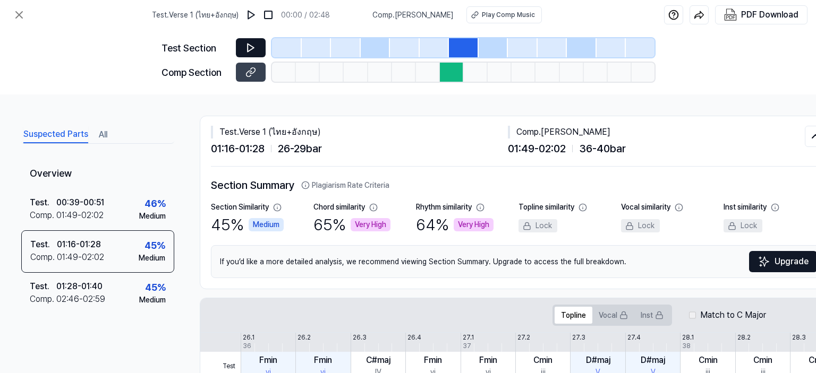
click at [244, 50] on button at bounding box center [251, 47] width 30 height 19
click at [251, 70] on icon at bounding box center [250, 72] width 11 height 11
click at [364, 228] on div "Very High" at bounding box center [371, 224] width 40 height 13
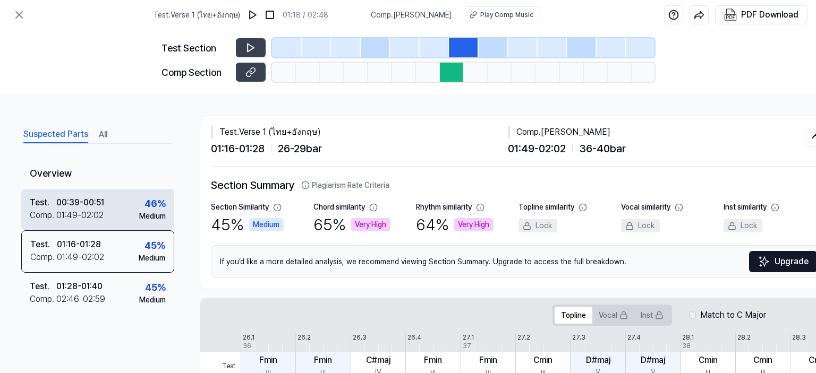
click at [96, 198] on div "00:39 - 00:51" at bounding box center [80, 203] width 48 height 13
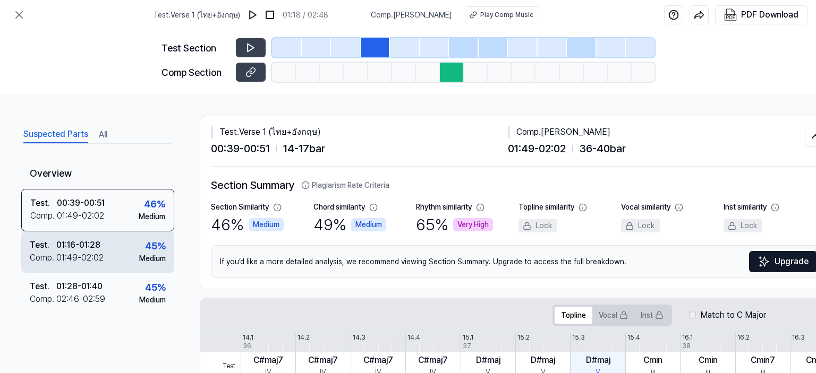
click at [104, 256] on div "Test . 01:16 - 01:28 Comp . 01:49 - 02:02 45 % Medium" at bounding box center [97, 252] width 153 height 41
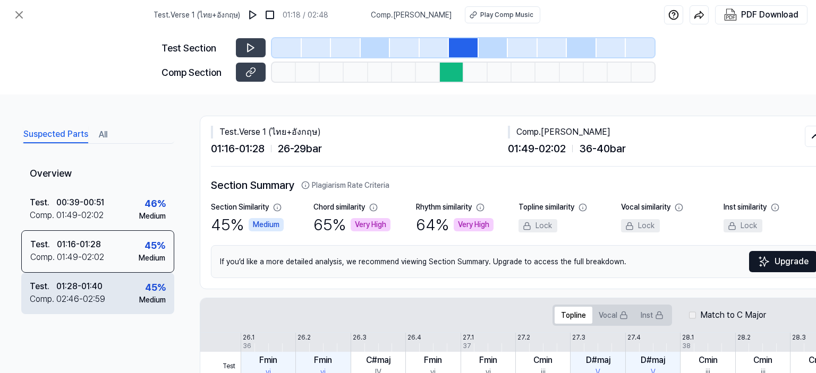
click at [103, 289] on div "01:28 - 01:40" at bounding box center [79, 286] width 46 height 13
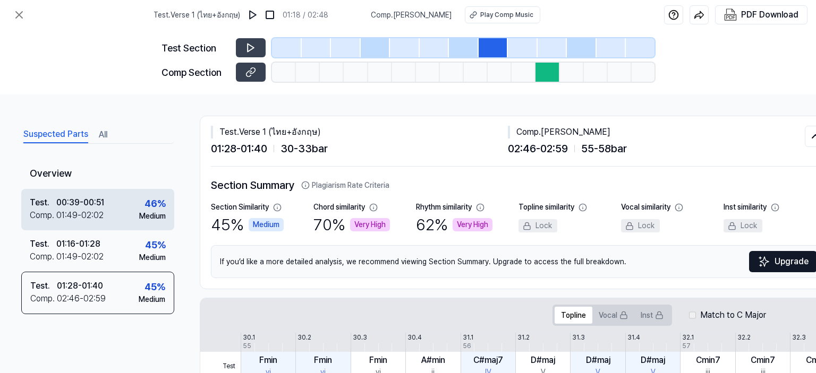
click at [110, 213] on div "Test . 00:39 - 00:51 Comp . 01:49 - 02:02 46 % Medium" at bounding box center [97, 209] width 153 height 41
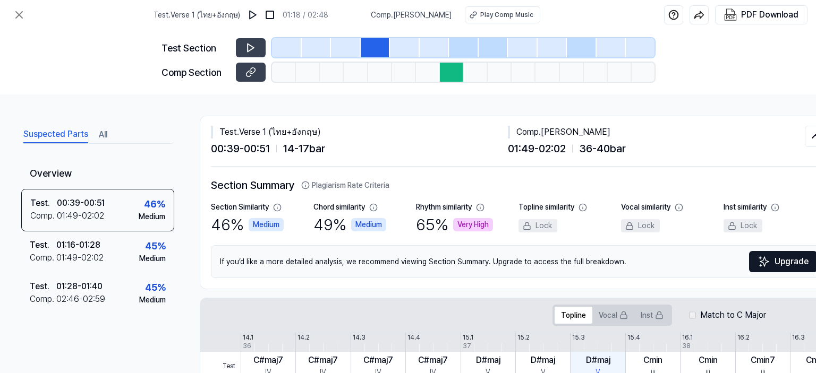
click at [476, 217] on div "65 % Very High" at bounding box center [454, 225] width 77 height 24
click at [249, 46] on icon at bounding box center [250, 47] width 11 height 11
click at [249, 46] on icon at bounding box center [249, 47] width 2 height 7
click at [248, 73] on icon at bounding box center [250, 72] width 11 height 11
drag, startPoint x: 417, startPoint y: 206, endPoint x: 588, endPoint y: 214, distance: 170.7
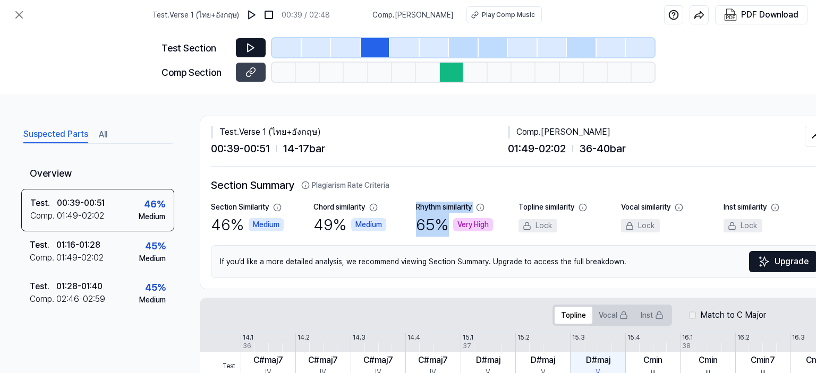
click at [539, 208] on div "Section Similarity 46 % Medium Chord similarity 49 % Medium Rhythm similarity 6…" at bounding box center [518, 219] width 615 height 35
click at [588, 214] on div "Topline similarity Lock" at bounding box center [569, 219] width 103 height 35
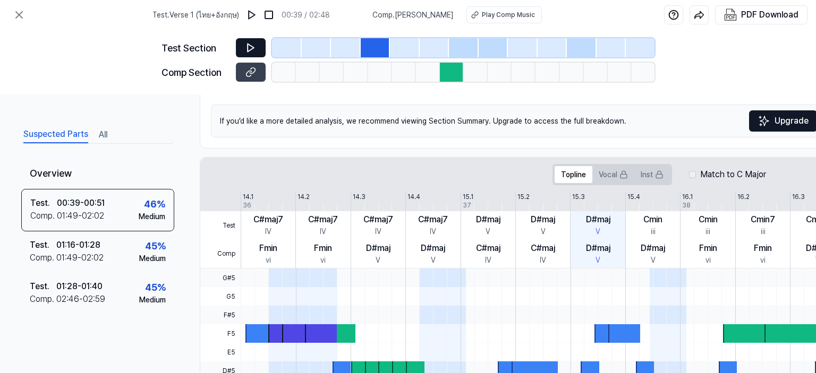
scroll to position [146, 0]
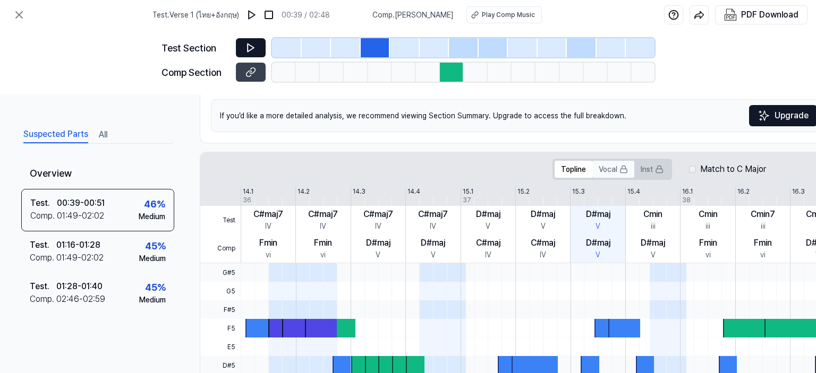
click at [609, 167] on button "Vocal" at bounding box center [613, 169] width 42 height 17
click at [650, 166] on button "Inst" at bounding box center [652, 169] width 36 height 17
click at [585, 167] on button "Topline" at bounding box center [574, 169] width 38 height 17
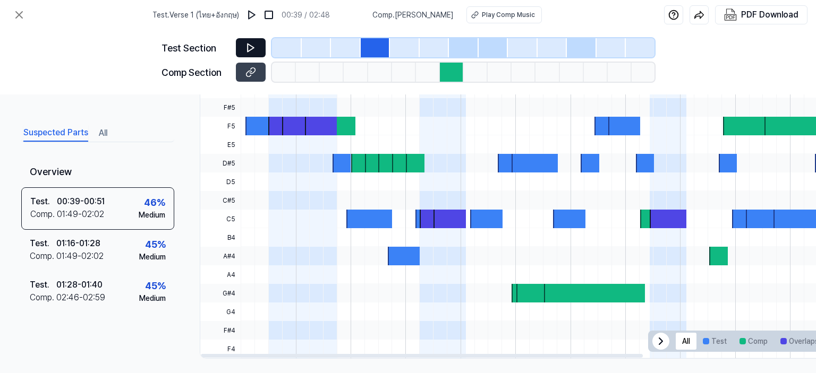
scroll to position [359, 0]
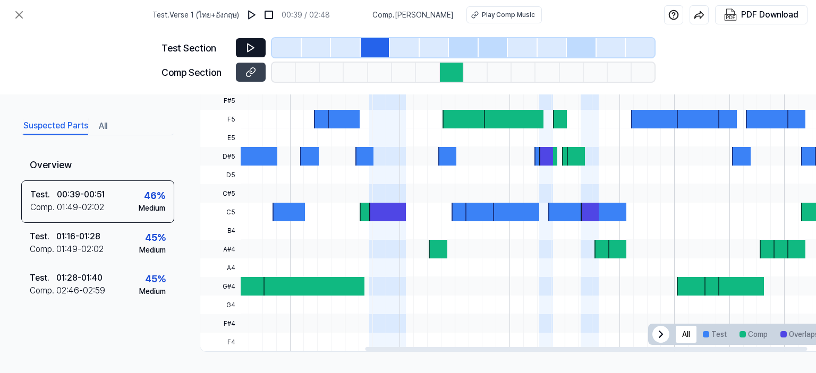
drag, startPoint x: 545, startPoint y: 347, endPoint x: 667, endPoint y: 342, distance: 122.3
click at [661, 346] on div at bounding box center [518, 348] width 637 height 5
drag, startPoint x: 677, startPoint y: 342, endPoint x: 751, endPoint y: 346, distance: 73.4
click at [681, 346] on div at bounding box center [518, 348] width 637 height 5
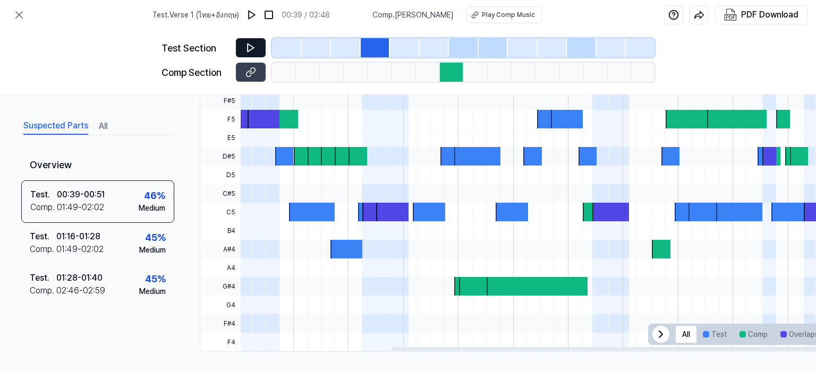
scroll to position [0, 0]
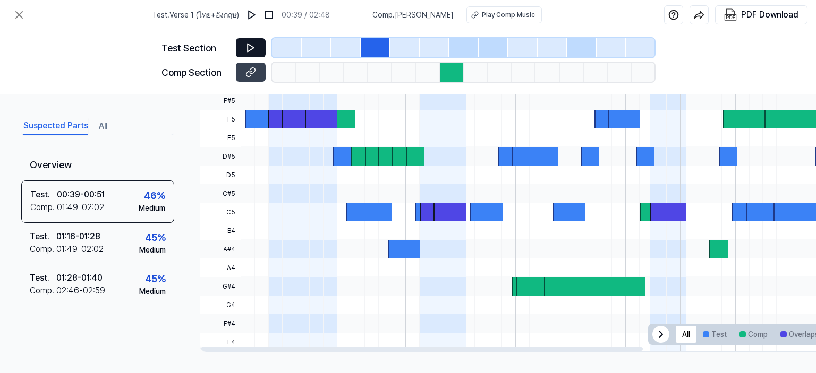
drag, startPoint x: 751, startPoint y: 346, endPoint x: 398, endPoint y: 351, distance: 352.2
click at [398, 351] on div at bounding box center [422, 349] width 442 height 4
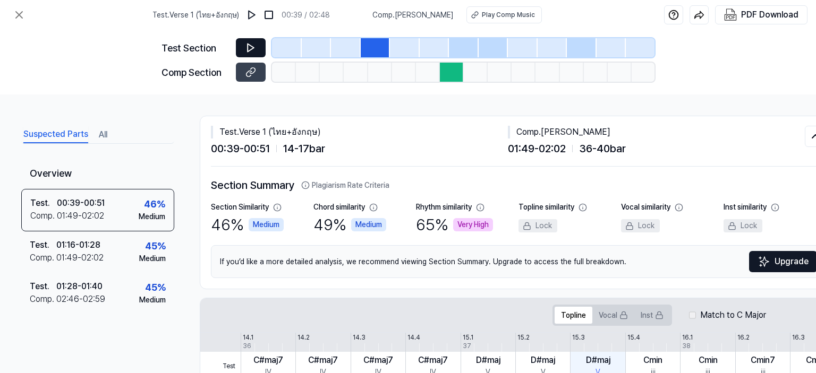
click at [463, 223] on div "Very High" at bounding box center [473, 224] width 40 height 13
click at [100, 130] on button "All" at bounding box center [103, 134] width 8 height 17
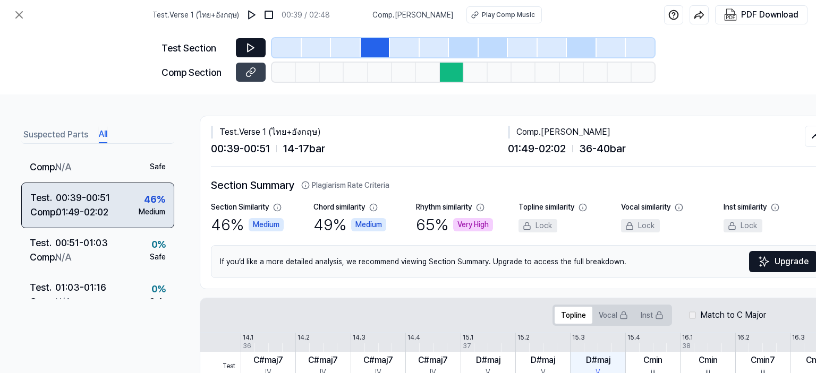
scroll to position [141, 0]
click at [116, 217] on div "Test . 00:39 - 00:51 Comp . 01:49 - 02:02 46 % Medium" at bounding box center [97, 205] width 153 height 46
click at [82, 191] on div "00:39 - 00:51" at bounding box center [83, 197] width 54 height 14
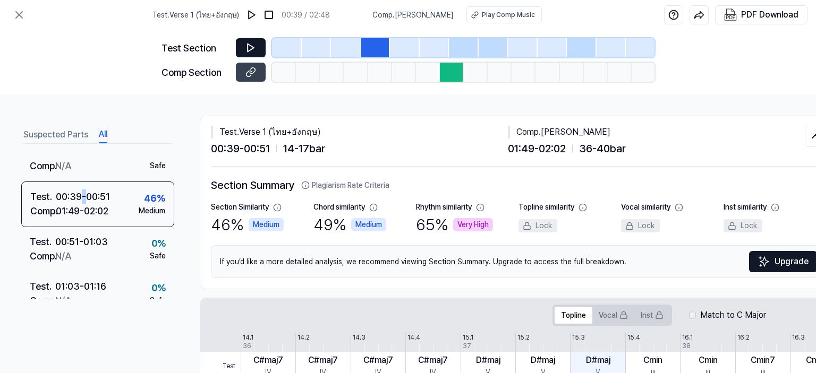
click at [251, 49] on icon at bounding box center [251, 48] width 6 height 8
click at [253, 69] on icon at bounding box center [250, 72] width 11 height 11
click at [14, 22] on button at bounding box center [18, 14] width 21 height 21
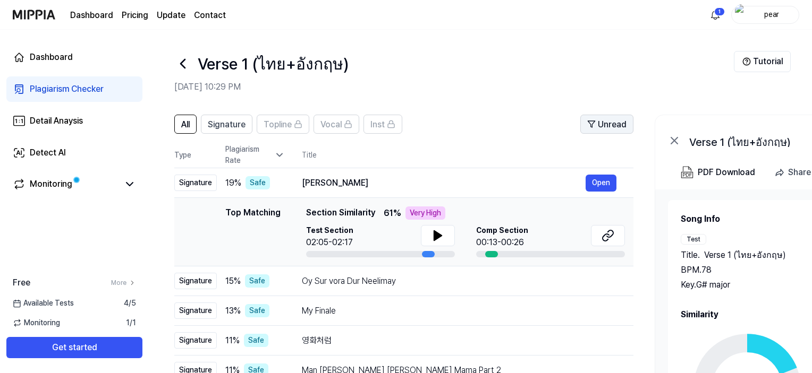
click at [615, 120] on span "Unread" at bounding box center [612, 124] width 29 height 13
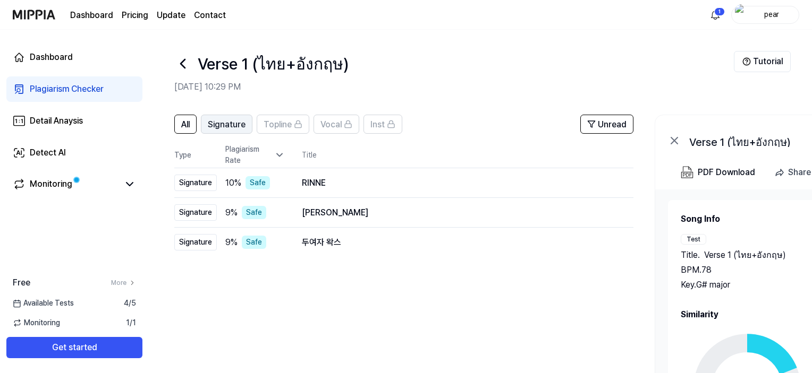
click at [210, 123] on span "Signature" at bounding box center [227, 124] width 38 height 13
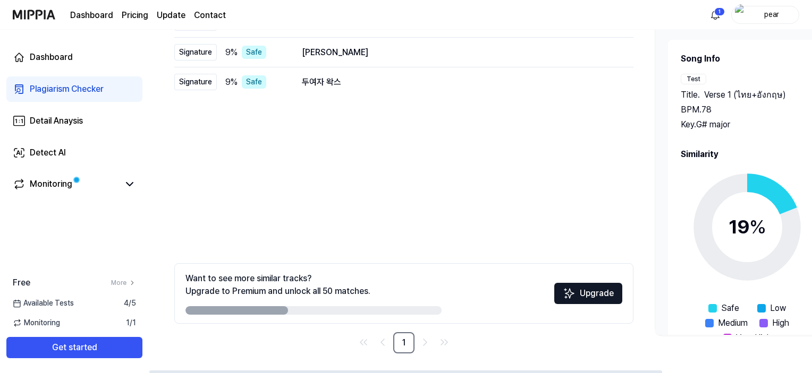
scroll to position [161, 0]
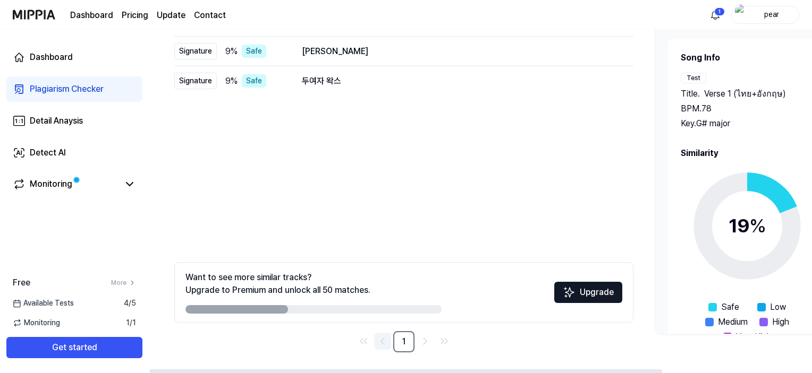
click at [388, 346] on icon "Go to previous page" at bounding box center [382, 341] width 13 height 13
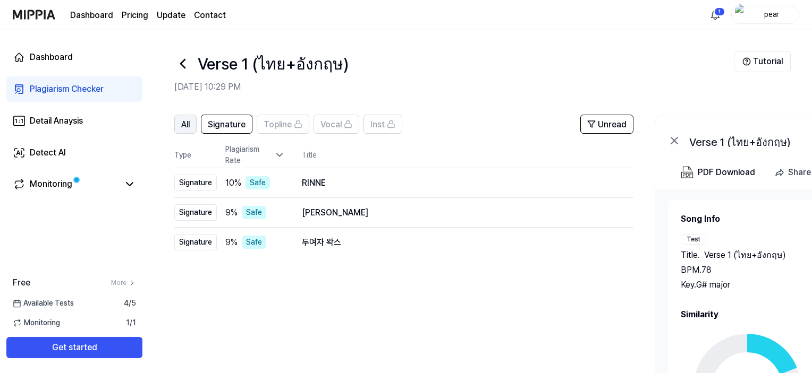
click at [188, 125] on span "All" at bounding box center [185, 124] width 8 height 13
click at [358, 207] on div "[PERSON_NAME]" at bounding box center [444, 213] width 284 height 13
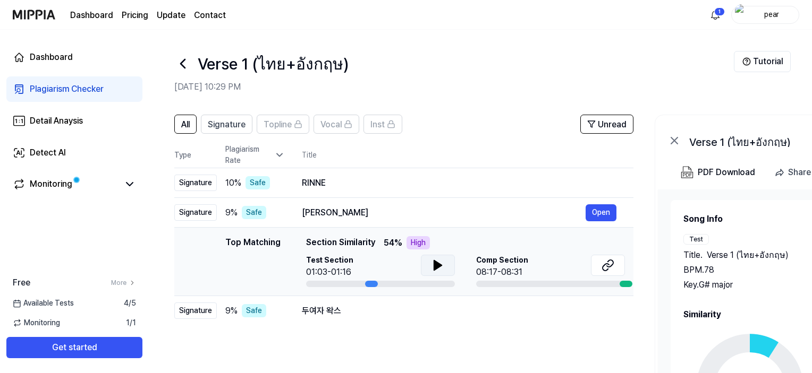
click at [430, 269] on button at bounding box center [438, 265] width 34 height 21
click at [601, 267] on icon at bounding box center [607, 265] width 13 height 13
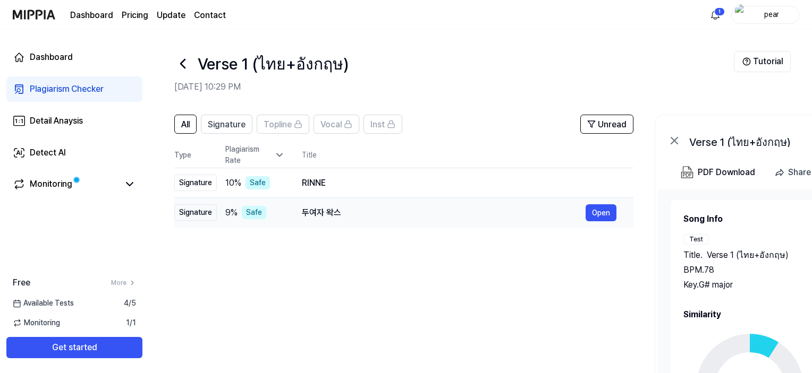
click at [357, 216] on div "두여자 왁스" at bounding box center [444, 213] width 284 height 13
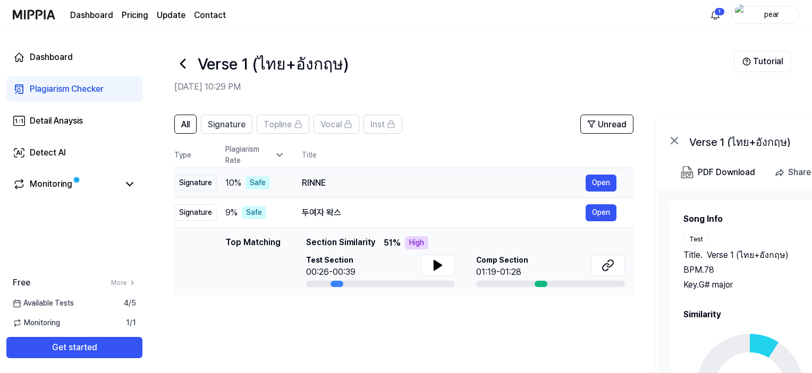
click at [348, 180] on div "RINNE" at bounding box center [444, 183] width 284 height 13
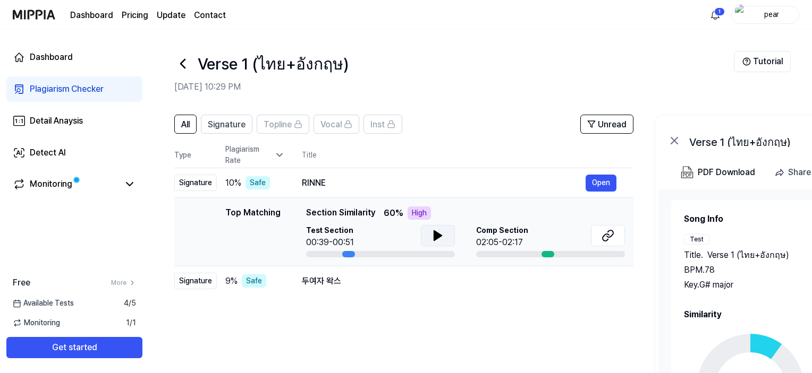
click at [434, 232] on icon at bounding box center [437, 236] width 7 height 10
click at [432, 232] on icon at bounding box center [437, 235] width 13 height 13
click at [397, 276] on div "두여자 왁스" at bounding box center [444, 281] width 284 height 13
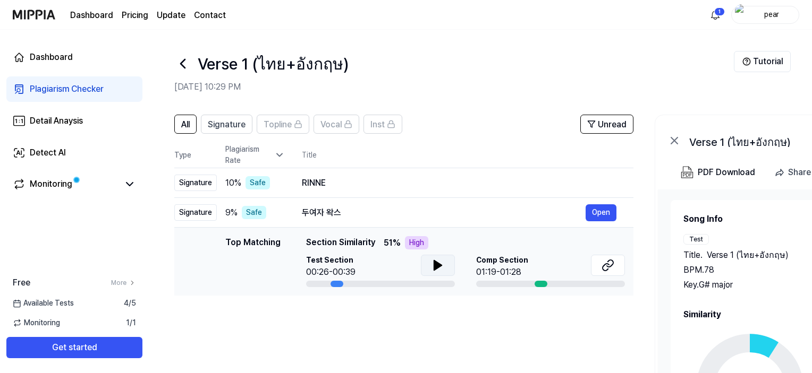
click at [444, 267] on button at bounding box center [438, 265] width 34 height 21
click at [616, 269] on button at bounding box center [608, 265] width 34 height 21
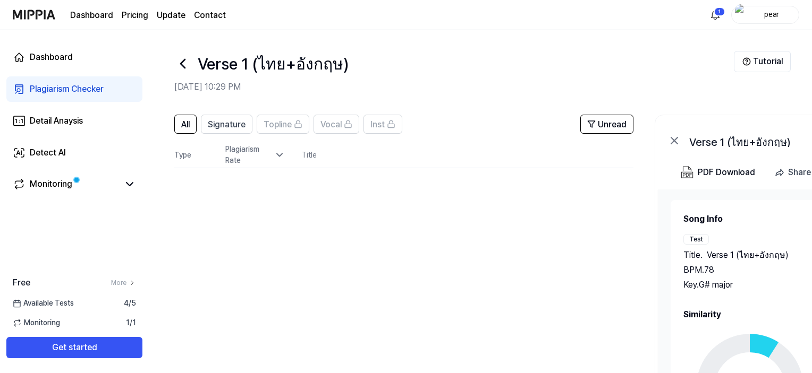
drag, startPoint x: 57, startPoint y: 93, endPoint x: 55, endPoint y: 75, distance: 18.1
click at [57, 92] on div "Plagiarism Checker" at bounding box center [67, 89] width 74 height 13
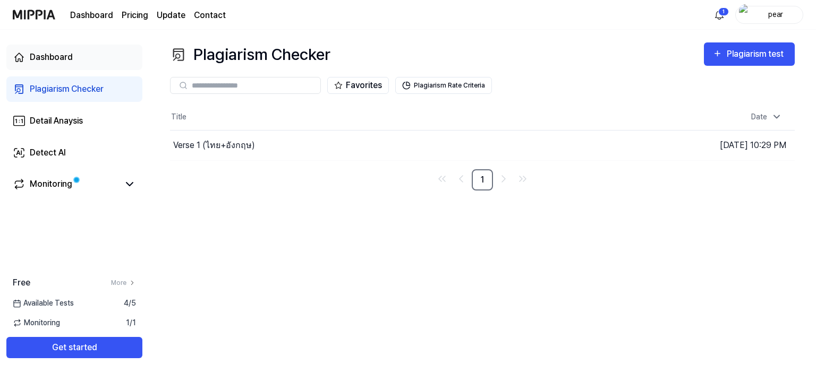
click at [51, 63] on div "Dashboard" at bounding box center [51, 57] width 43 height 13
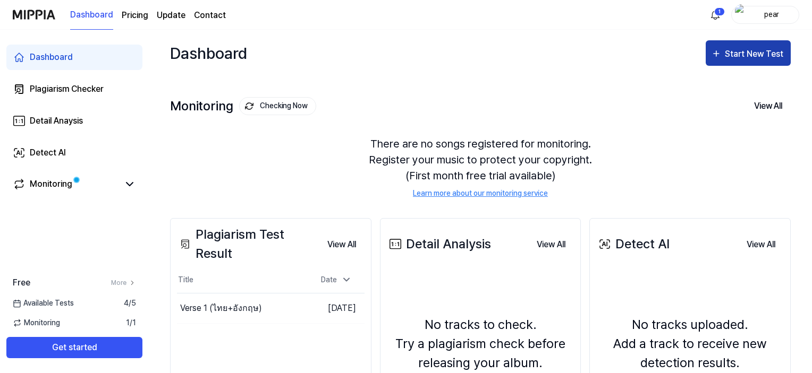
click at [765, 53] on div "Start New Test" at bounding box center [755, 54] width 61 height 14
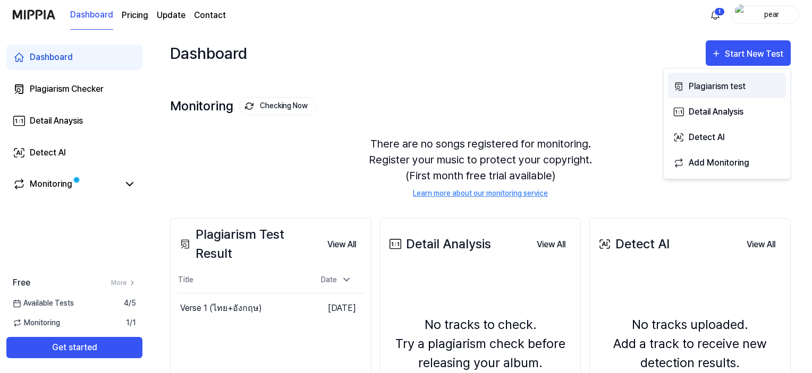
click at [744, 89] on div "Plagiarism test" at bounding box center [734, 87] width 92 height 14
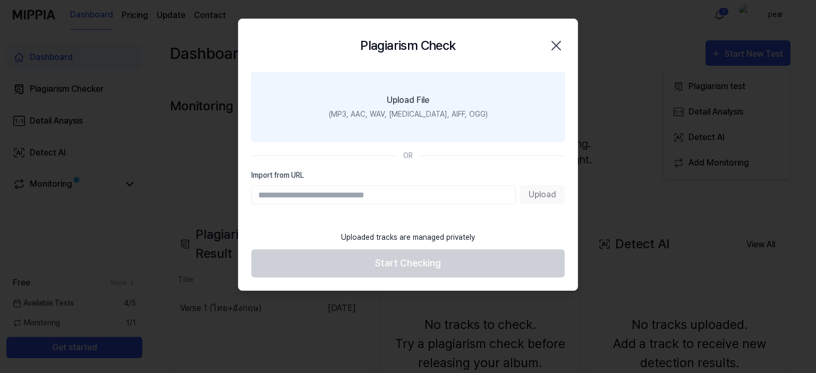
click at [411, 101] on div "Upload File" at bounding box center [408, 100] width 42 height 13
click at [0, 0] on input "Upload File (MP3, AAC, WAV, [MEDICAL_DATA], AIFF, OGG)" at bounding box center [0, 0] width 0 height 0
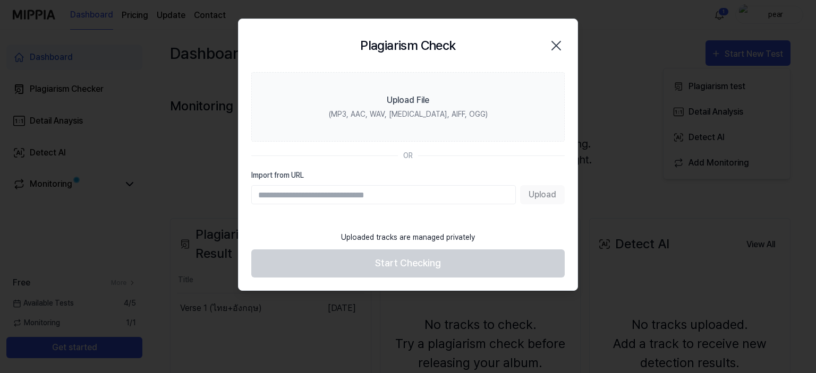
click at [551, 52] on icon "button" at bounding box center [556, 45] width 17 height 17
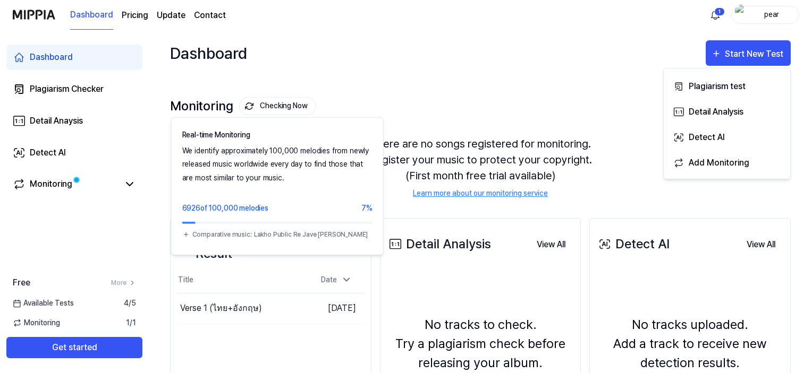
click at [303, 110] on button "Checking Now" at bounding box center [277, 106] width 77 height 18
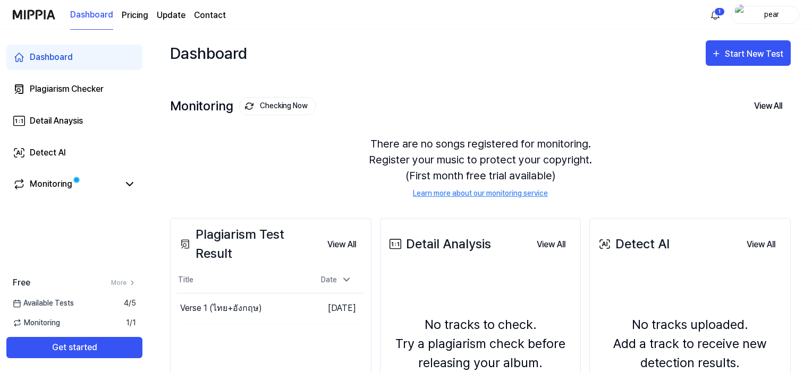
click at [303, 110] on button "Checking Now" at bounding box center [277, 106] width 77 height 18
click at [728, 60] on div "Start New Test" at bounding box center [755, 54] width 61 height 14
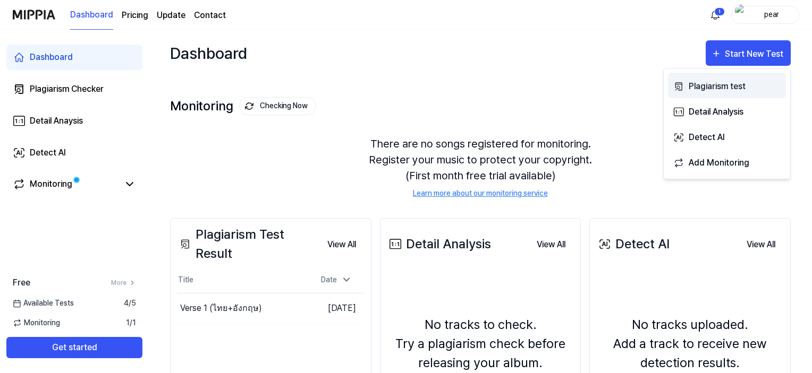
click at [703, 93] on button "Plagiarism test" at bounding box center [727, 85] width 118 height 25
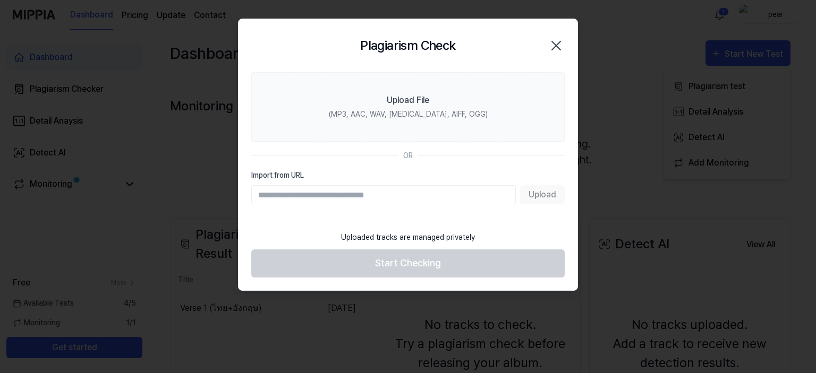
click at [534, 194] on div "Upload" at bounding box center [407, 194] width 313 height 19
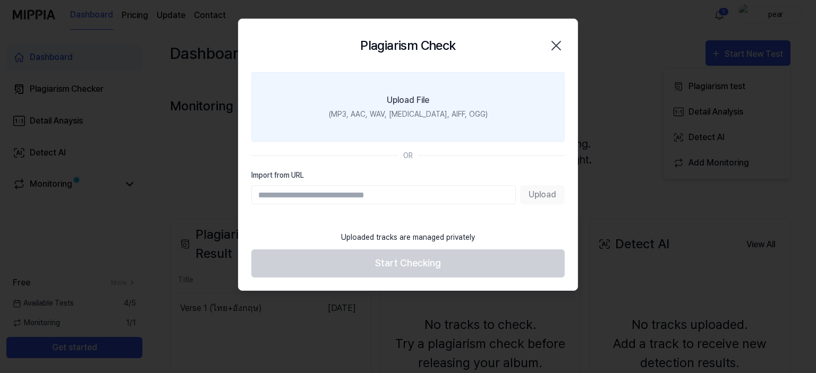
click at [430, 104] on label "Upload File (MP3, AAC, WAV, [MEDICAL_DATA], AIFF, OGG)" at bounding box center [407, 107] width 313 height 70
click at [0, 0] on input "Upload File (MP3, AAC, WAV, [MEDICAL_DATA], AIFF, OGG)" at bounding box center [0, 0] width 0 height 0
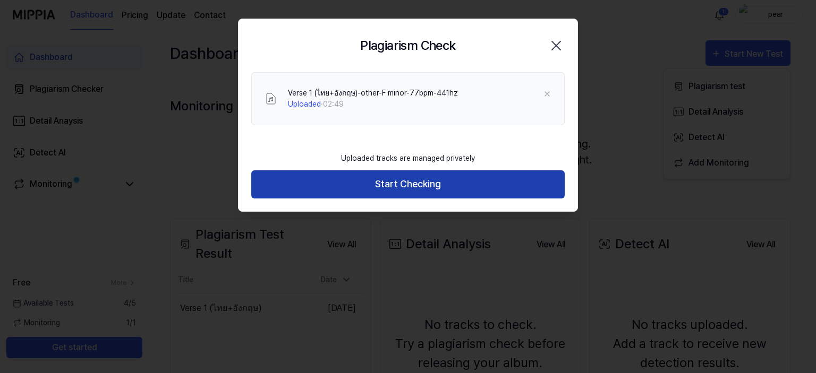
click at [456, 191] on button "Start Checking" at bounding box center [407, 185] width 313 height 28
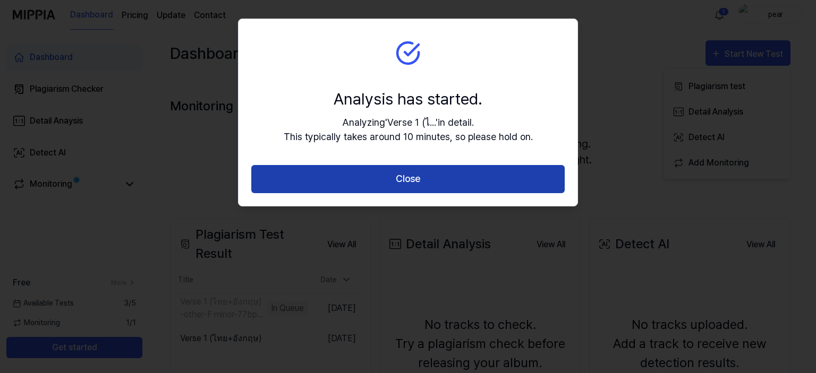
click at [440, 188] on button "Close" at bounding box center [407, 179] width 313 height 28
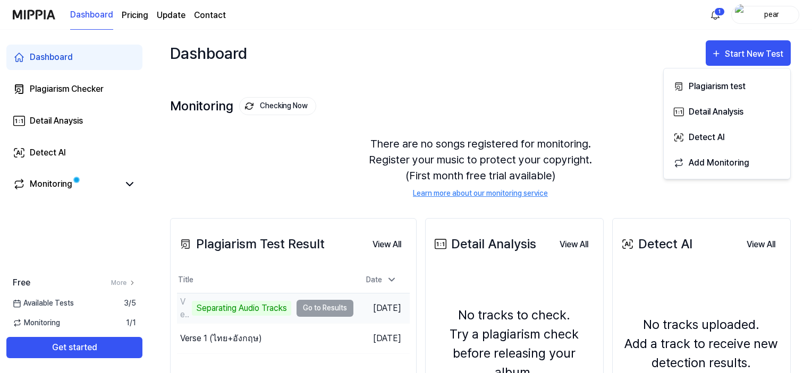
click at [232, 305] on div "Separating Audio Tracks" at bounding box center [241, 308] width 99 height 15
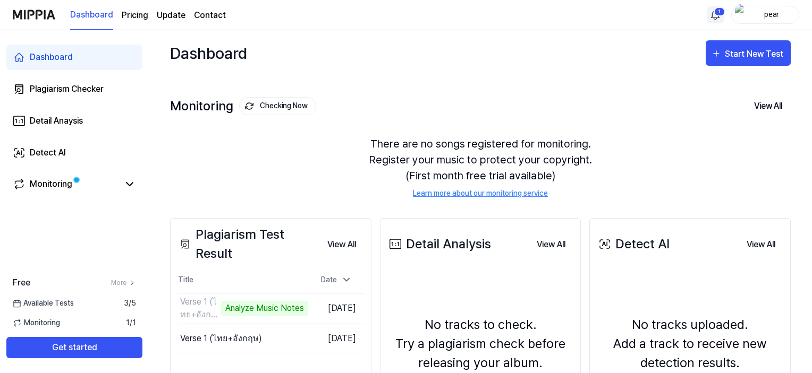
click at [716, 18] on html "Dashboard Pricing Update Contact 1 pear Dashboard Plagiarism Checker Detail Ana…" at bounding box center [406, 186] width 812 height 373
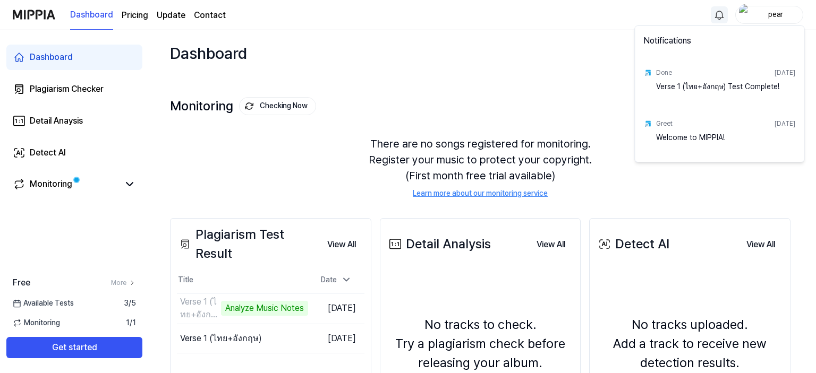
click at [740, 87] on div "Verse 1 (ไทย+อังกฤษ) Test Complete!" at bounding box center [725, 91] width 139 height 21
click at [265, 312] on html "Dashboard Pricing Update Contact pear Dashboard Plagiarism Checker Detail Anays…" at bounding box center [408, 186] width 816 height 373
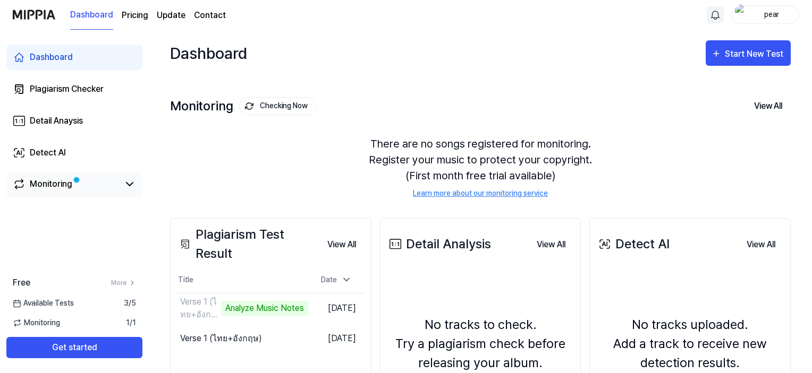
click at [97, 194] on div "Monitoring" at bounding box center [74, 184] width 136 height 25
click at [108, 190] on link "Monitoring" at bounding box center [66, 184] width 106 height 13
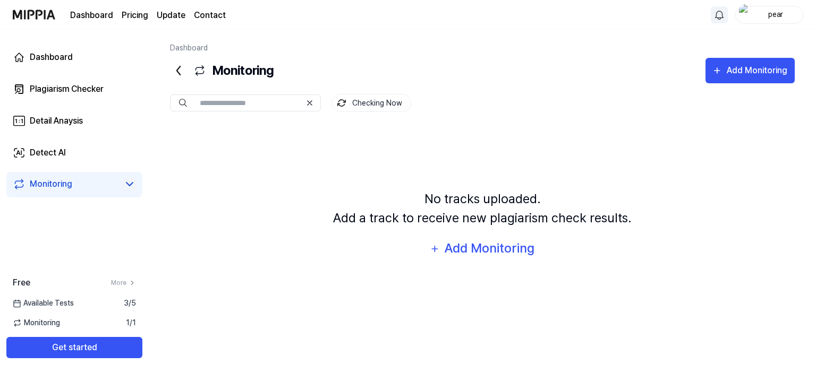
click at [126, 185] on icon at bounding box center [129, 184] width 13 height 13
click at [70, 92] on div "Plagiarism Checker" at bounding box center [67, 89] width 74 height 13
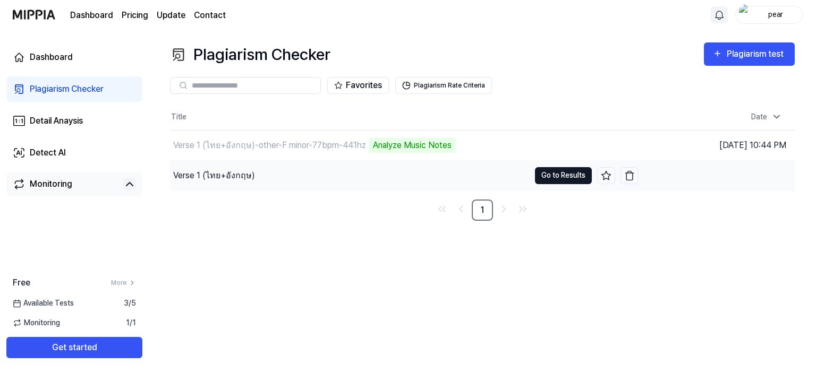
click at [541, 175] on button "Go to Results" at bounding box center [563, 175] width 57 height 17
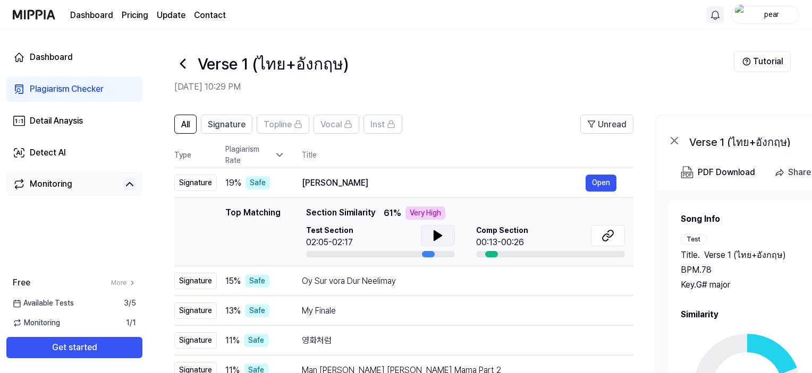
click at [434, 232] on icon at bounding box center [437, 236] width 7 height 10
click at [435, 232] on icon at bounding box center [436, 236] width 2 height 8
click at [187, 66] on icon at bounding box center [182, 63] width 17 height 17
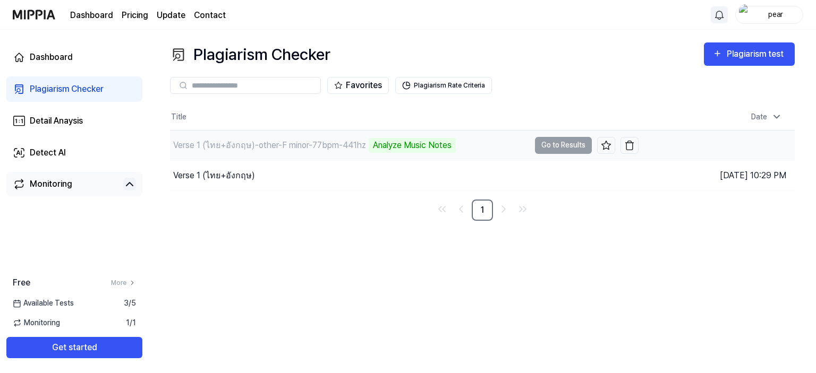
click at [255, 153] on div "Verse 1 (ไทย+อังกฤษ)-other-F minor-77bpm-441hz Analyze Music Notes" at bounding box center [350, 146] width 360 height 30
click at [558, 142] on td "Verse 1 (ไทย+อังกฤษ)-other-F minor-77bpm-441hz Analyze Music Notes Go to Results" at bounding box center [404, 146] width 469 height 30
click at [246, 142] on div "Verse 1 (ไทย+อังกฤษ)-other-F minor-77bpm-441hz" at bounding box center [269, 145] width 193 height 13
click at [231, 141] on div "Verse 1 (ไทย+อังกฤษ)-other-F minor-77bpm-441hz" at bounding box center [269, 145] width 193 height 13
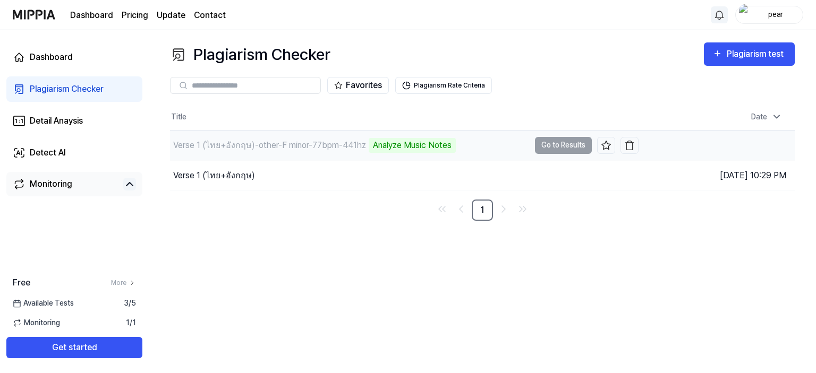
click at [178, 144] on div "Verse 1 (ไทย+อังกฤษ)-other-F minor-77bpm-441hz" at bounding box center [269, 145] width 193 height 13
click at [174, 146] on div "Verse 1 (ไทย+อังกฤษ)-other-F minor-77bpm-441hz" at bounding box center [269, 145] width 193 height 13
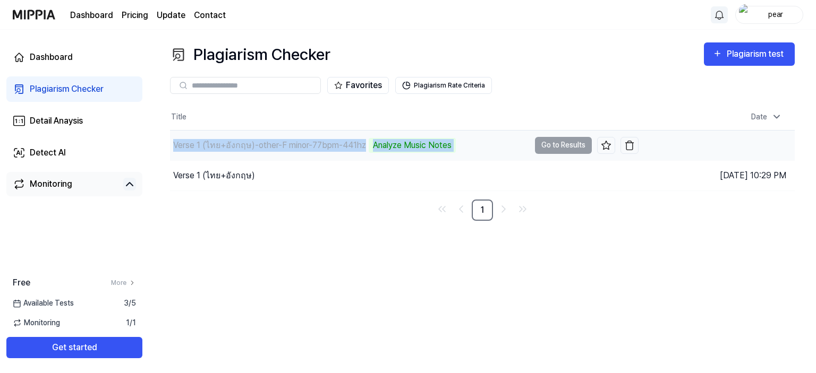
drag, startPoint x: 176, startPoint y: 146, endPoint x: 465, endPoint y: 143, distance: 289.0
click at [465, 143] on div "Verse 1 (ไทย+อังกฤษ)-other-F minor-77bpm-441hz Analyze Music Notes" at bounding box center [350, 146] width 360 height 30
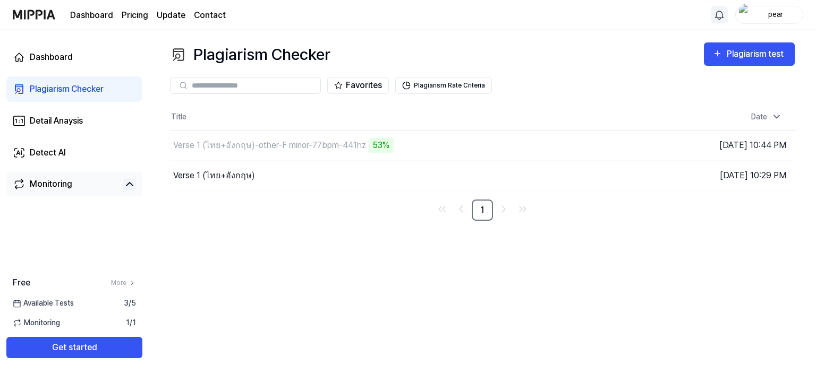
click at [409, 339] on div "Plagiarism Checker Plagiarism test Plagiarism Checker Detail Analysis Detect AI…" at bounding box center [482, 202] width 667 height 344
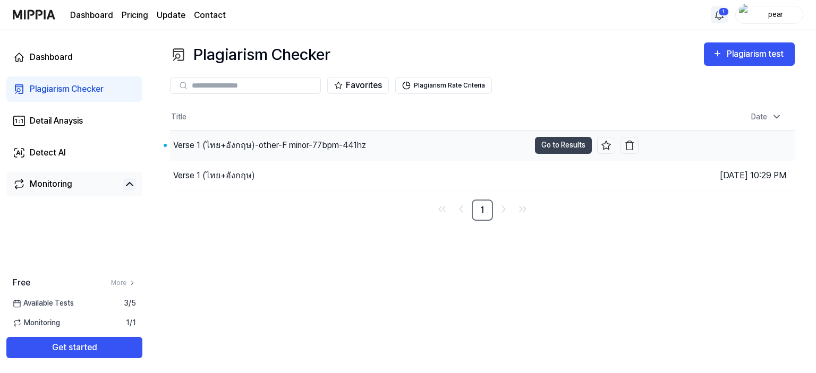
click at [412, 141] on div "Verse 1 (ไทย+อังกฤษ)-other-F minor-77bpm-441hz" at bounding box center [350, 146] width 360 height 30
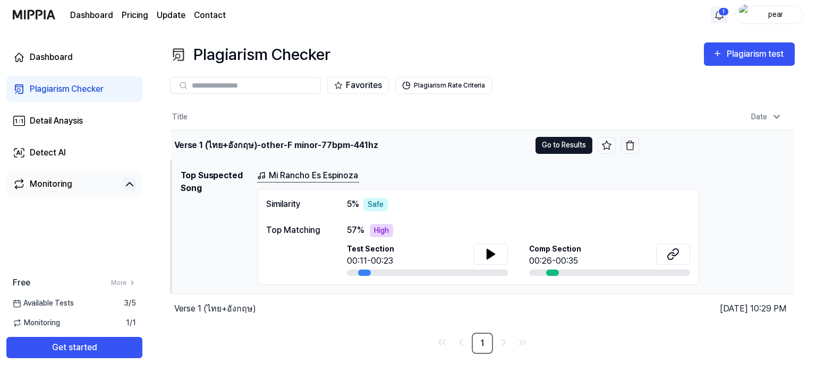
click at [575, 152] on button "Go to Results" at bounding box center [563, 145] width 57 height 17
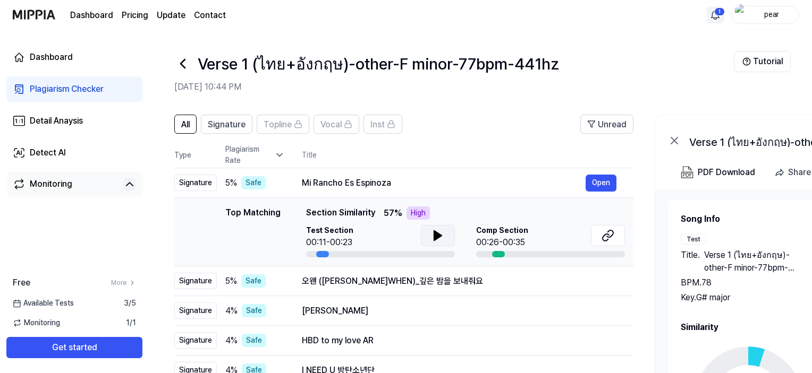
click at [431, 234] on icon at bounding box center [437, 235] width 13 height 13
click at [627, 240] on td "Top Matching Top Matching Section Similarity 57 % High Test Section 00:11-00:23…" at bounding box center [403, 232] width 459 height 69
click at [618, 236] on button at bounding box center [608, 235] width 34 height 21
click at [413, 284] on div "오왠 ([PERSON_NAME]WHEN)_깊은 밤을 보내줘요" at bounding box center [444, 281] width 284 height 13
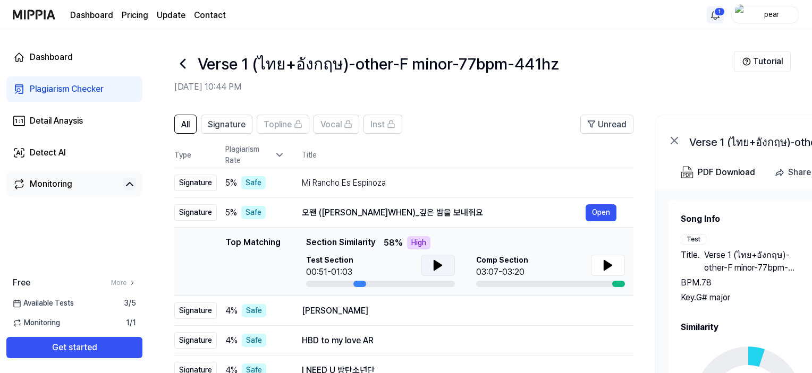
click at [448, 265] on button at bounding box center [438, 265] width 34 height 21
click at [427, 267] on button at bounding box center [438, 265] width 34 height 21
click at [623, 267] on button at bounding box center [608, 265] width 34 height 21
click at [619, 267] on button at bounding box center [608, 265] width 34 height 21
click at [445, 265] on button at bounding box center [438, 265] width 34 height 21
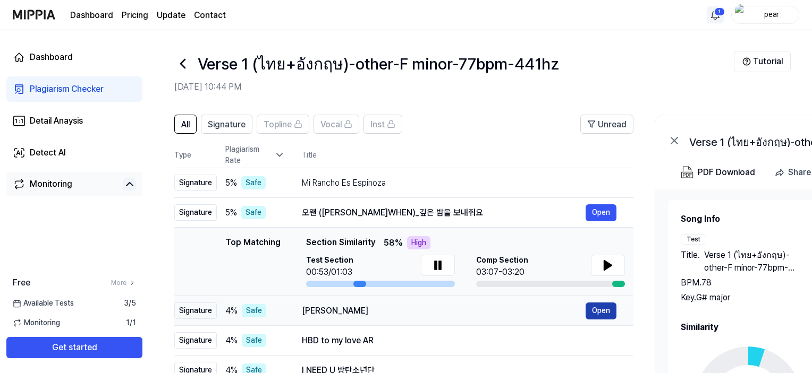
click at [606, 316] on button "Open" at bounding box center [600, 311] width 31 height 17
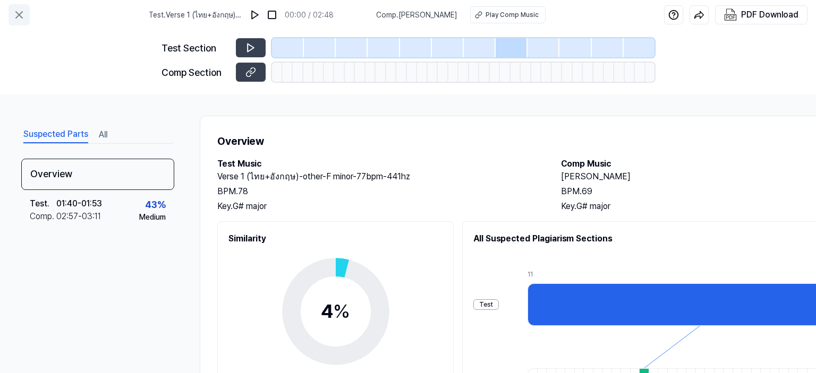
click at [18, 16] on icon at bounding box center [19, 14] width 13 height 13
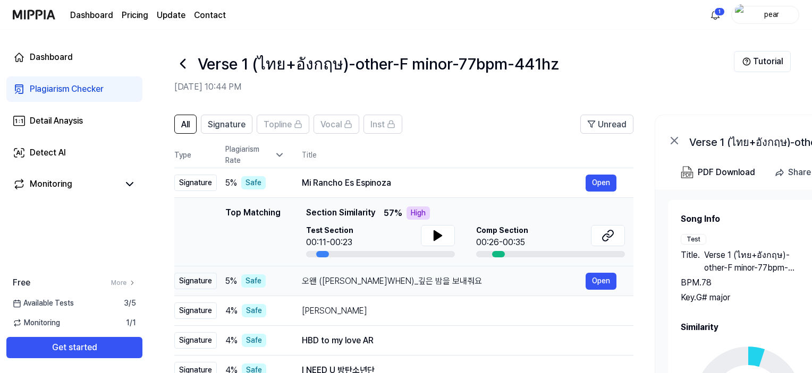
click at [548, 280] on div "오왠 ([PERSON_NAME]WHEN)_깊은 밤을 보내줘요" at bounding box center [444, 281] width 284 height 13
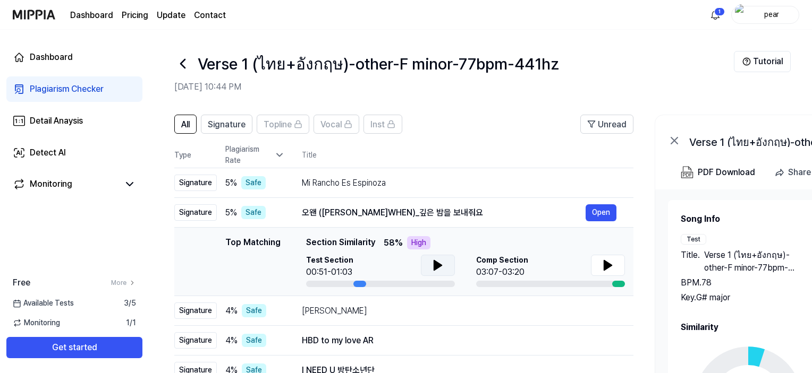
click at [437, 256] on button at bounding box center [438, 265] width 34 height 21
click at [595, 261] on button at bounding box center [608, 265] width 34 height 21
click at [610, 266] on icon at bounding box center [610, 265] width 2 height 8
click at [452, 320] on td "Dhol Gawandhi Open" at bounding box center [459, 311] width 348 height 30
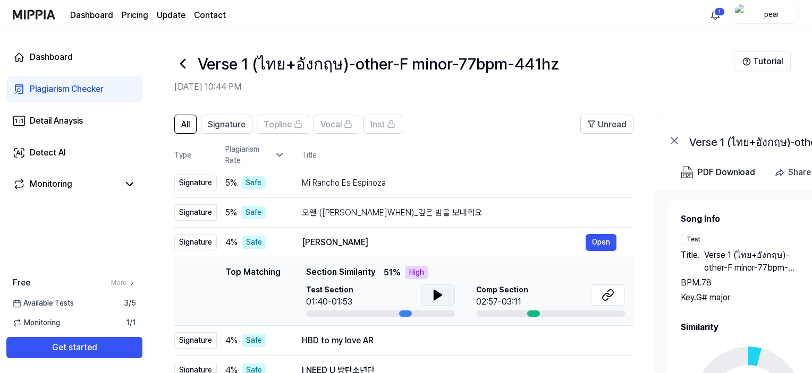
click at [436, 293] on icon at bounding box center [437, 296] width 7 height 10
click at [436, 293] on icon at bounding box center [437, 295] width 13 height 13
click at [606, 298] on icon at bounding box center [607, 295] width 13 height 13
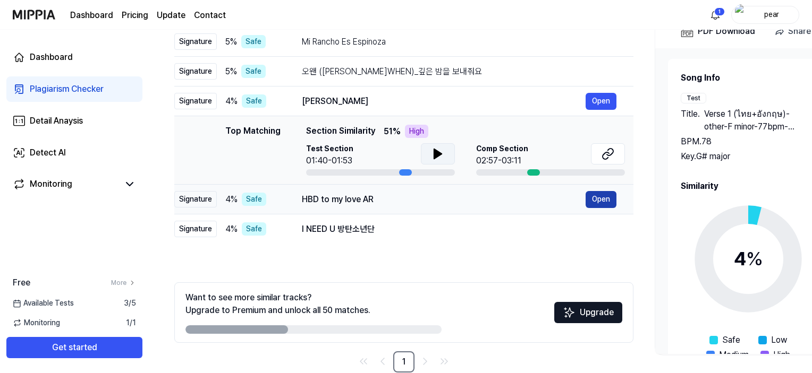
click at [591, 202] on button "Open" at bounding box center [600, 199] width 31 height 17
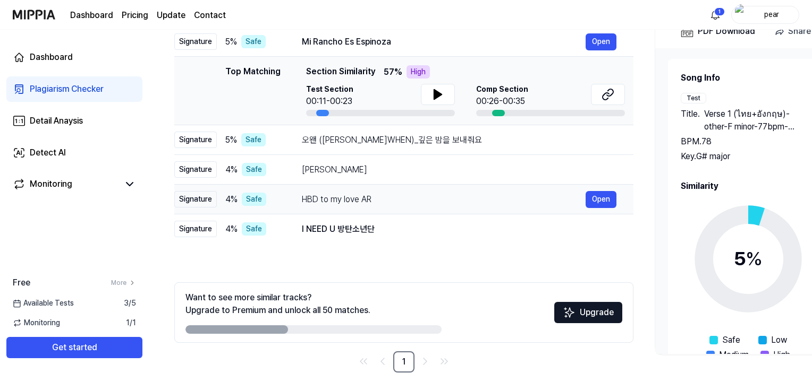
click at [360, 205] on div "HBD to my love AR" at bounding box center [444, 199] width 284 height 13
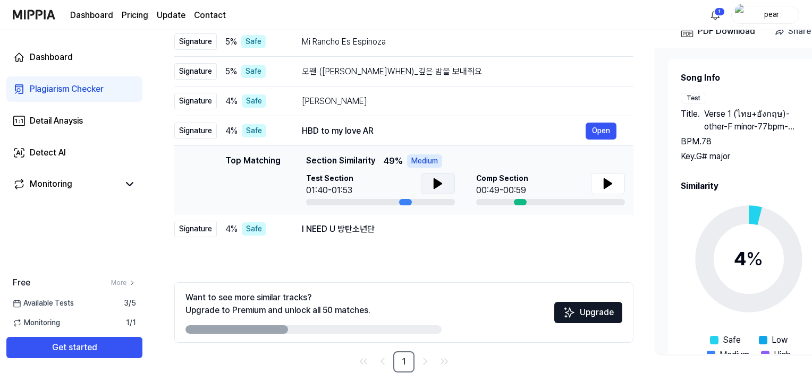
click at [438, 178] on icon at bounding box center [437, 183] width 13 height 13
click at [612, 185] on icon at bounding box center [607, 183] width 13 height 13
click at [449, 189] on button at bounding box center [438, 183] width 34 height 21
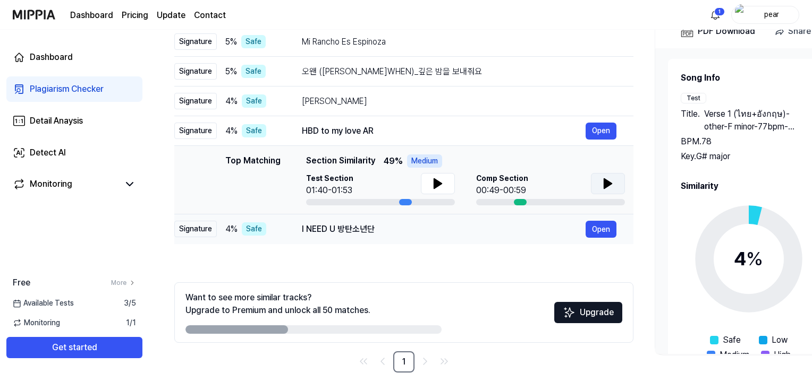
click at [445, 228] on div "I NEED U 방탄소년단" at bounding box center [444, 229] width 284 height 13
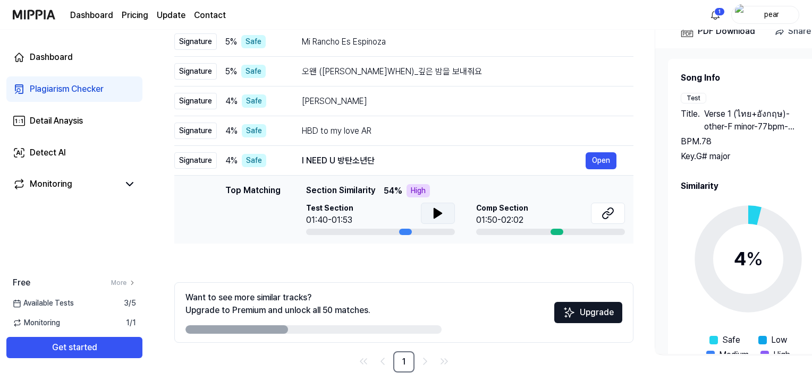
click at [443, 216] on icon at bounding box center [437, 213] width 13 height 13
click at [603, 210] on icon at bounding box center [607, 213] width 13 height 13
click at [426, 213] on button at bounding box center [438, 213] width 34 height 21
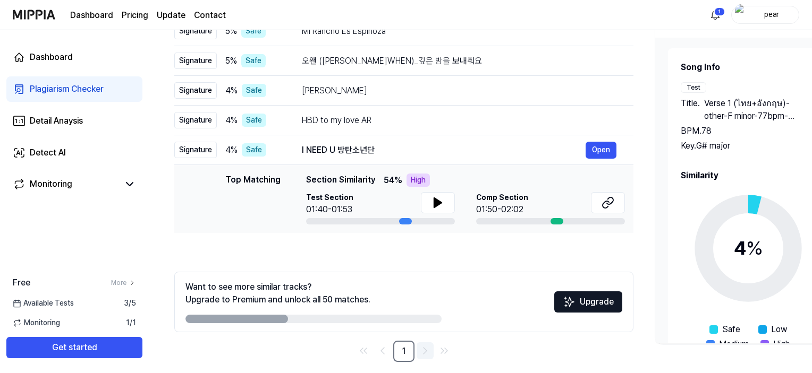
scroll to position [161, 0]
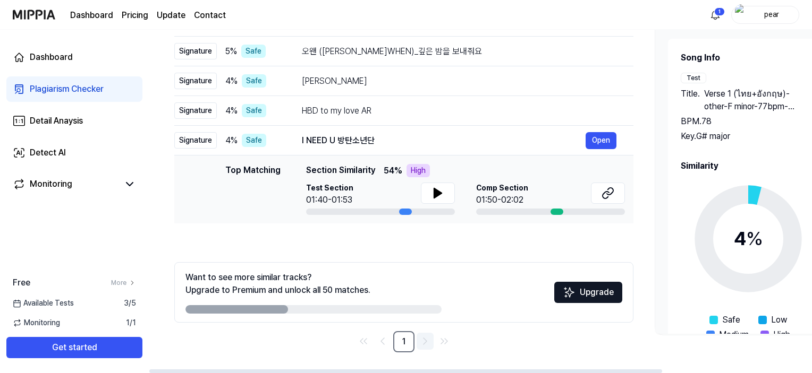
click at [424, 336] on icon "Go to next page" at bounding box center [425, 341] width 13 height 13
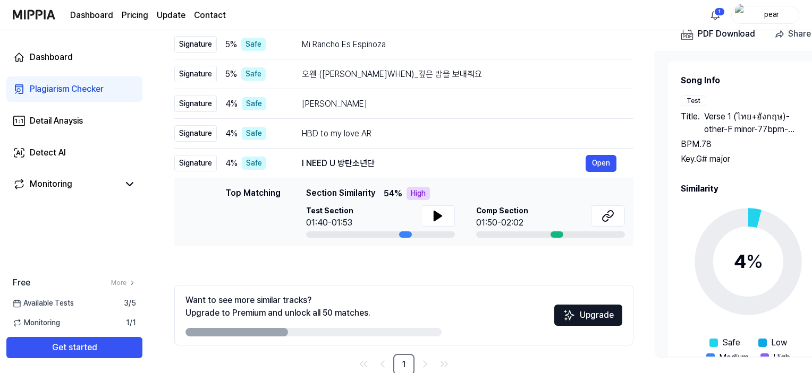
scroll to position [141, 0]
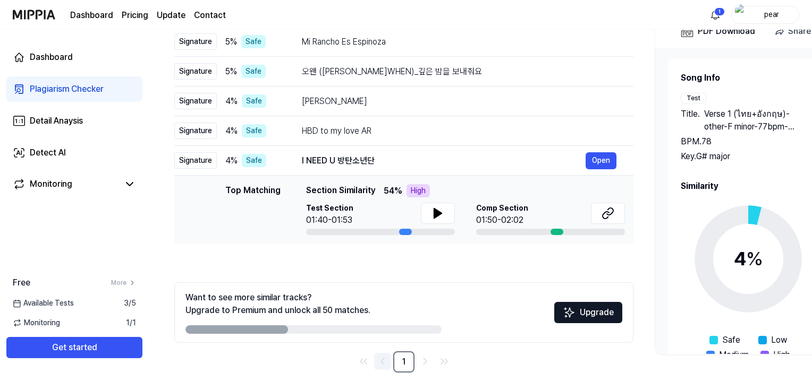
click at [385, 368] on link "Go to previous page" at bounding box center [382, 361] width 17 height 17
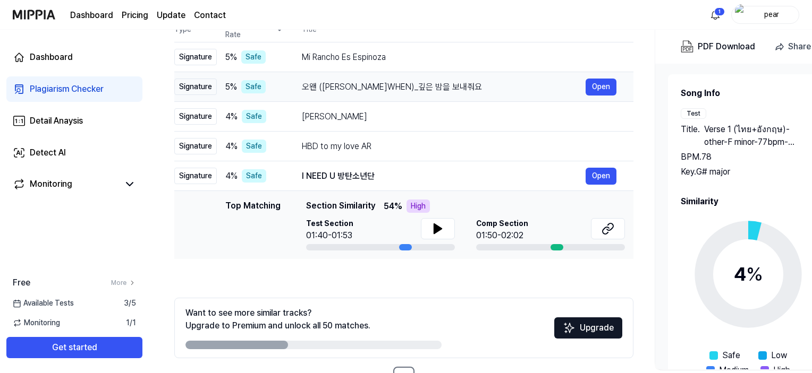
scroll to position [142, 0]
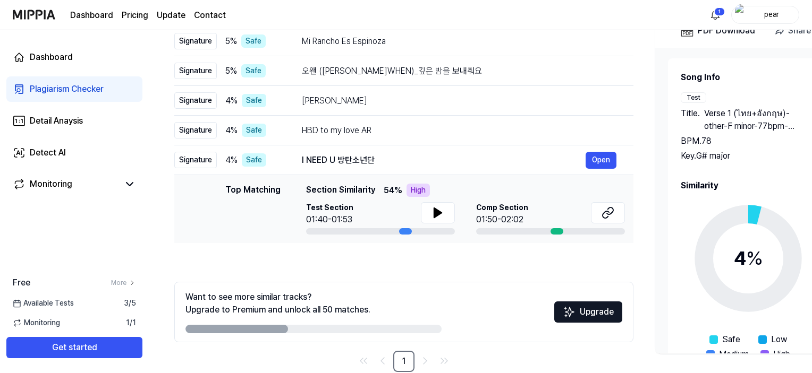
click at [464, 320] on div "Want to see more similar tracks? Upgrade to Premium and unlock all 50 matches. …" at bounding box center [403, 312] width 459 height 61
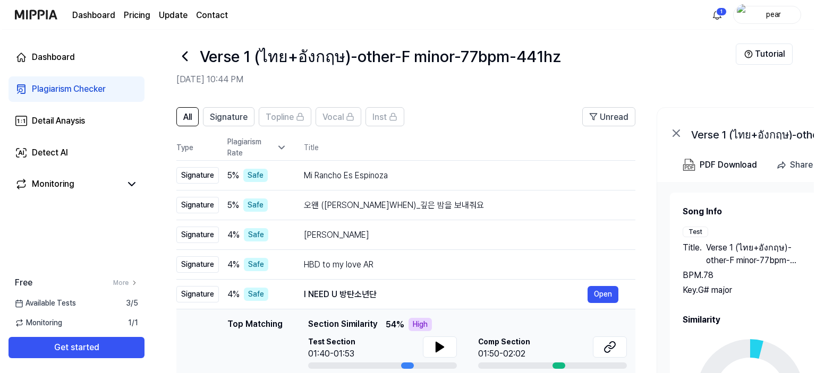
scroll to position [0, 0]
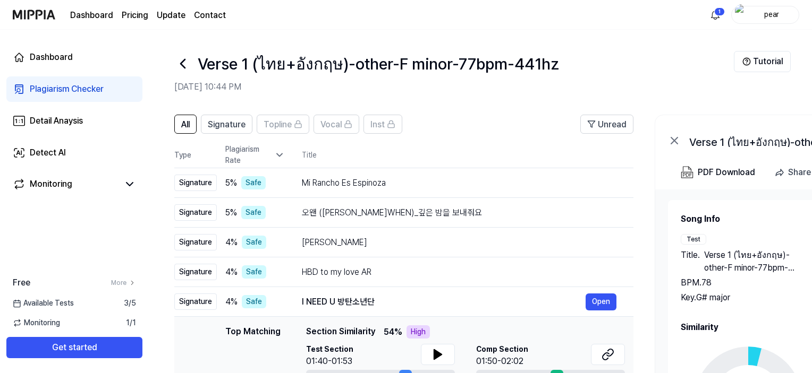
click at [181, 69] on icon at bounding box center [182, 63] width 17 height 17
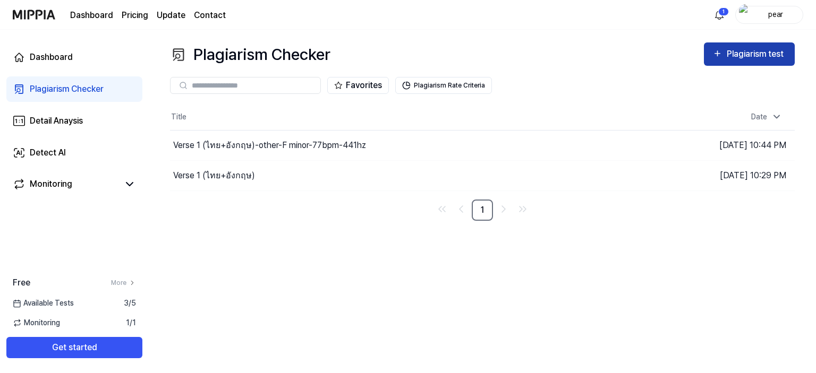
click at [756, 62] on button "Plagiarism test" at bounding box center [749, 53] width 91 height 23
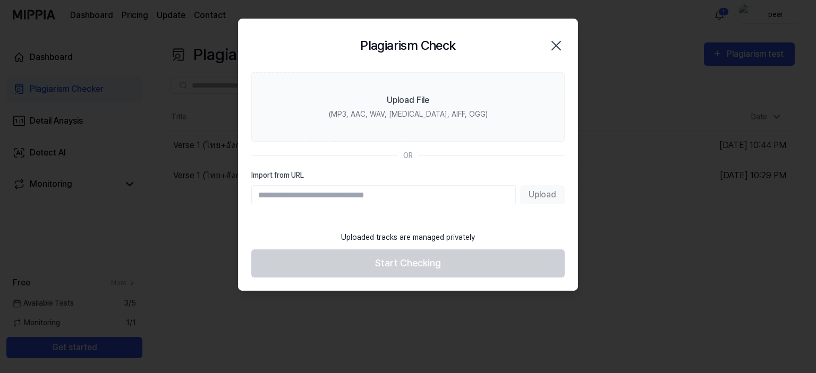
click at [453, 71] on div "Plagiarism Check Close" at bounding box center [408, 45] width 339 height 53
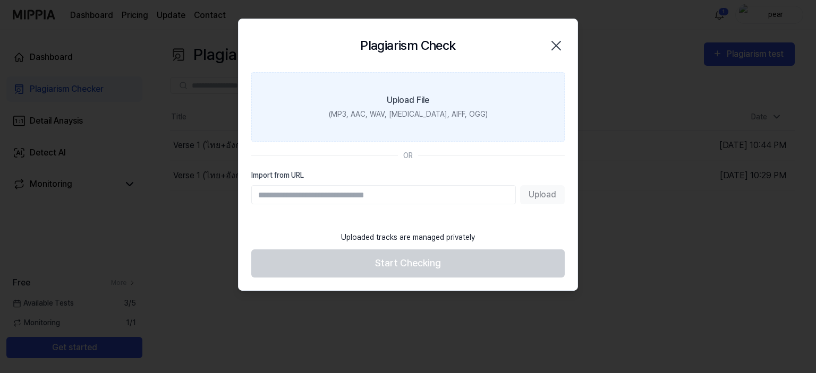
click at [446, 92] on label "Upload File (MP3, AAC, WAV, [MEDICAL_DATA], AIFF, OGG)" at bounding box center [407, 107] width 313 height 70
click at [0, 0] on input "Upload File (MP3, AAC, WAV, [MEDICAL_DATA], AIFF, OGG)" at bounding box center [0, 0] width 0 height 0
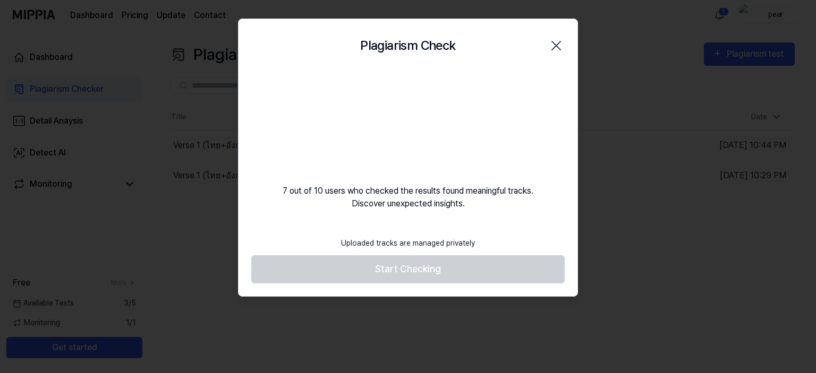
click at [404, 277] on footer "Uploaded tracks are managed privately Start Checking" at bounding box center [407, 258] width 313 height 52
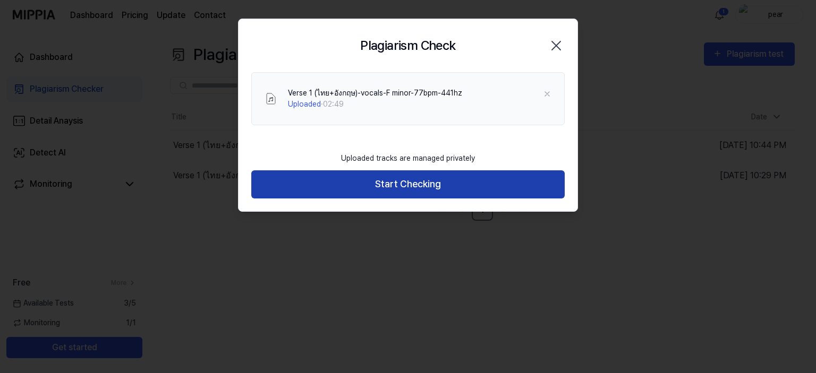
click at [388, 183] on button "Start Checking" at bounding box center [407, 185] width 313 height 28
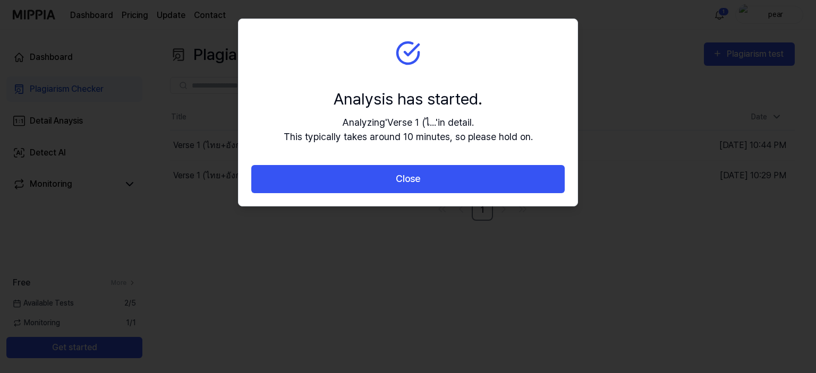
click at [388, 183] on button "Close" at bounding box center [407, 179] width 313 height 28
